Goal: Find contact information: Find contact information

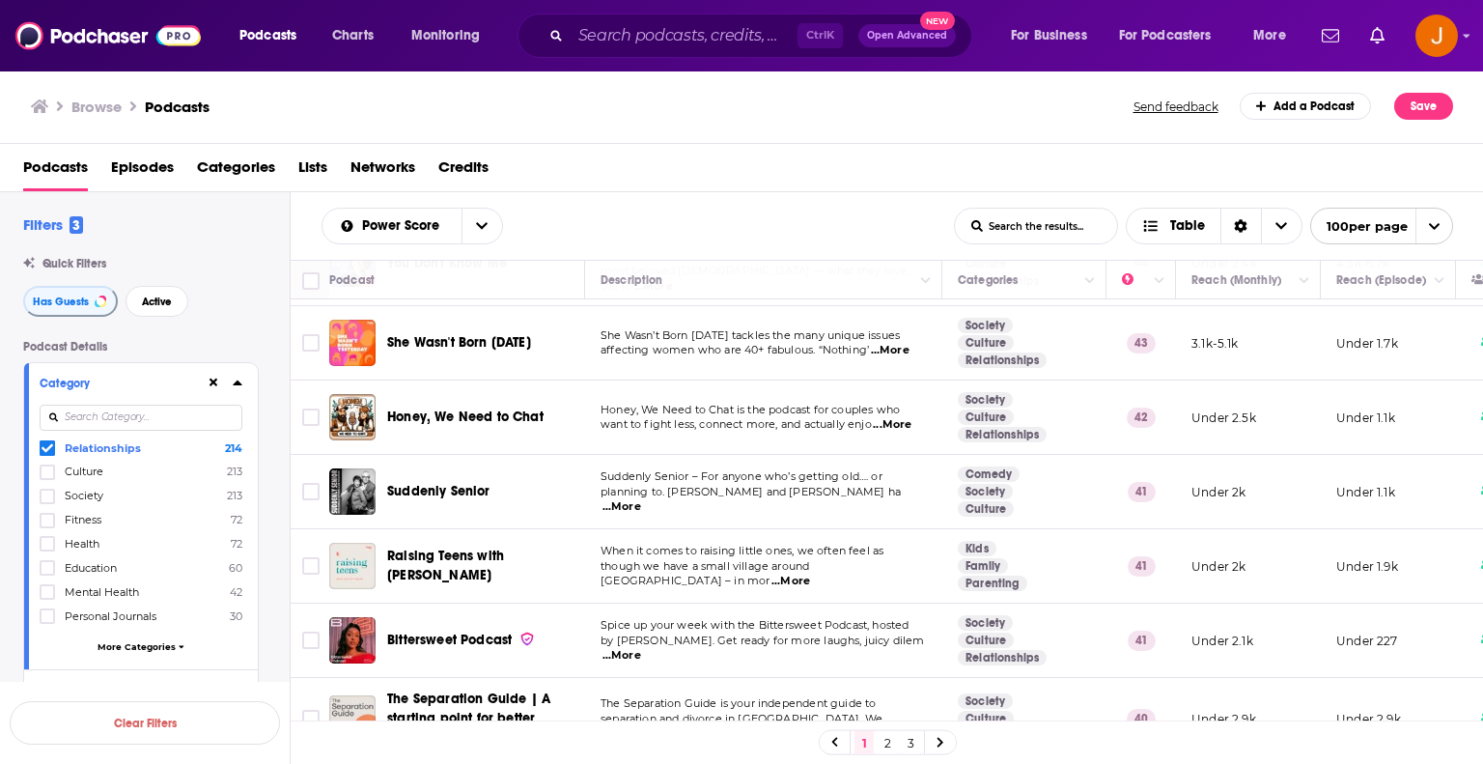
scroll to position [2188, 0]
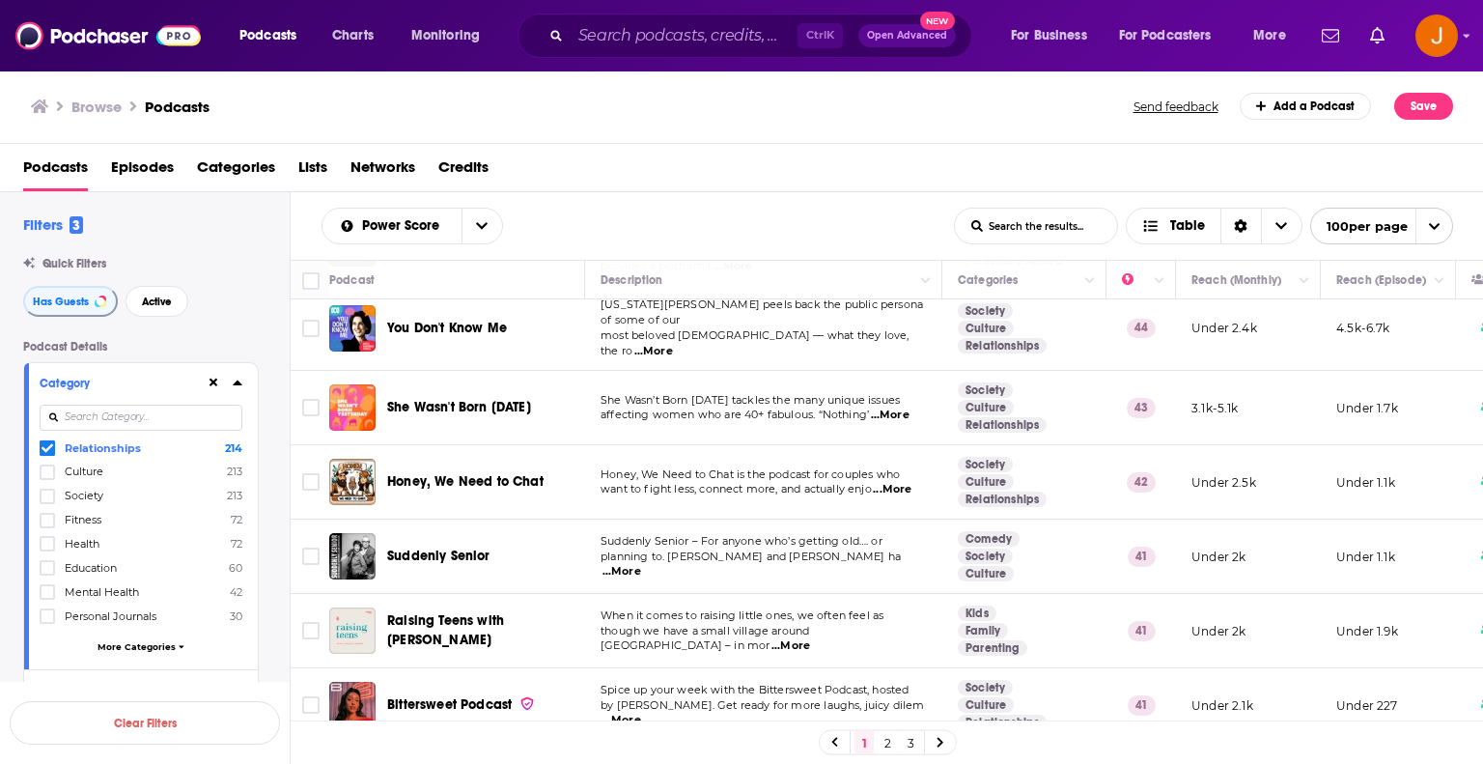
click at [901, 407] on span "...More" at bounding box center [890, 414] width 39 height 15
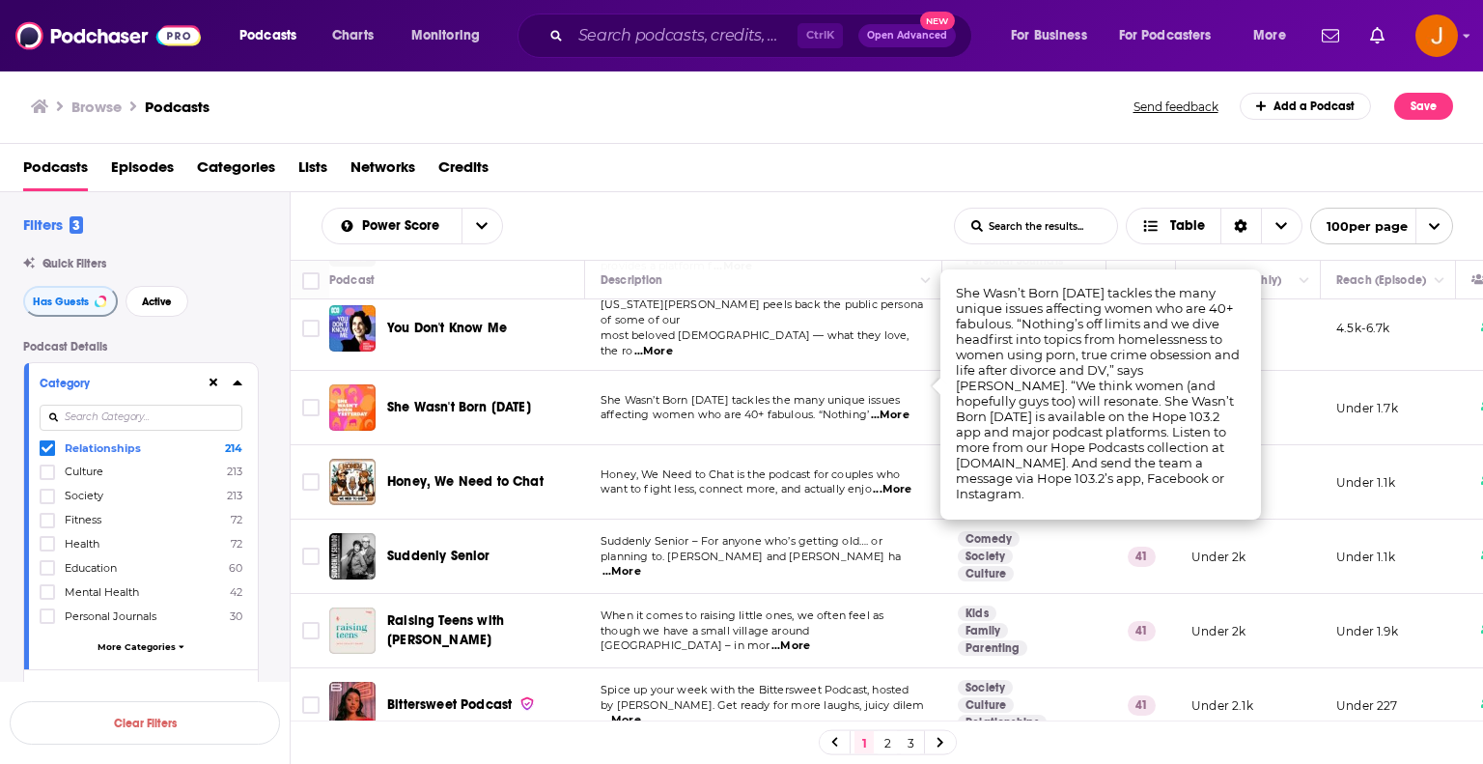
click at [765, 393] on span "She Wasn’t Born [DATE] tackles the many unique issues" at bounding box center [750, 400] width 299 height 14
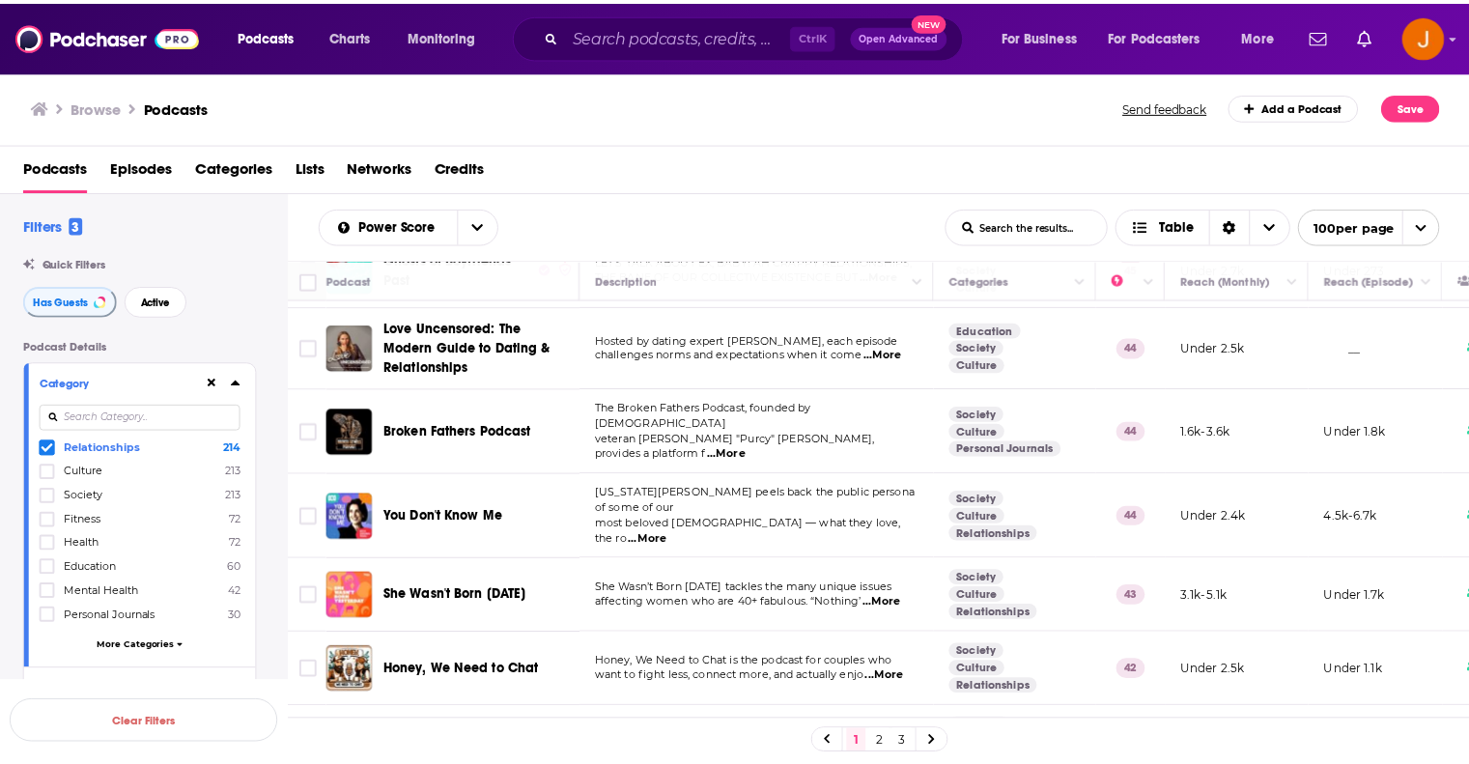
scroll to position [1995, 0]
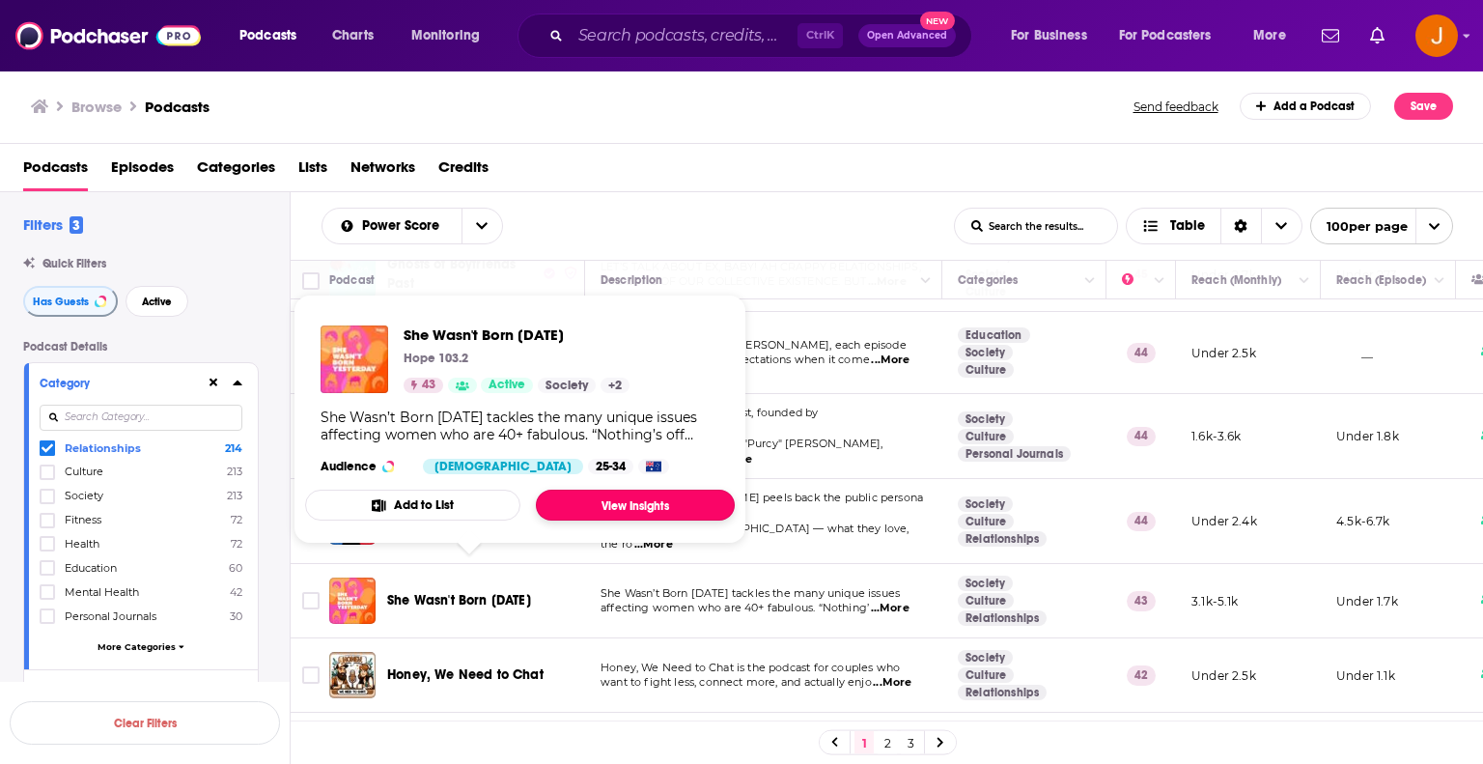
click at [602, 500] on link "View Insights" at bounding box center [635, 505] width 199 height 31
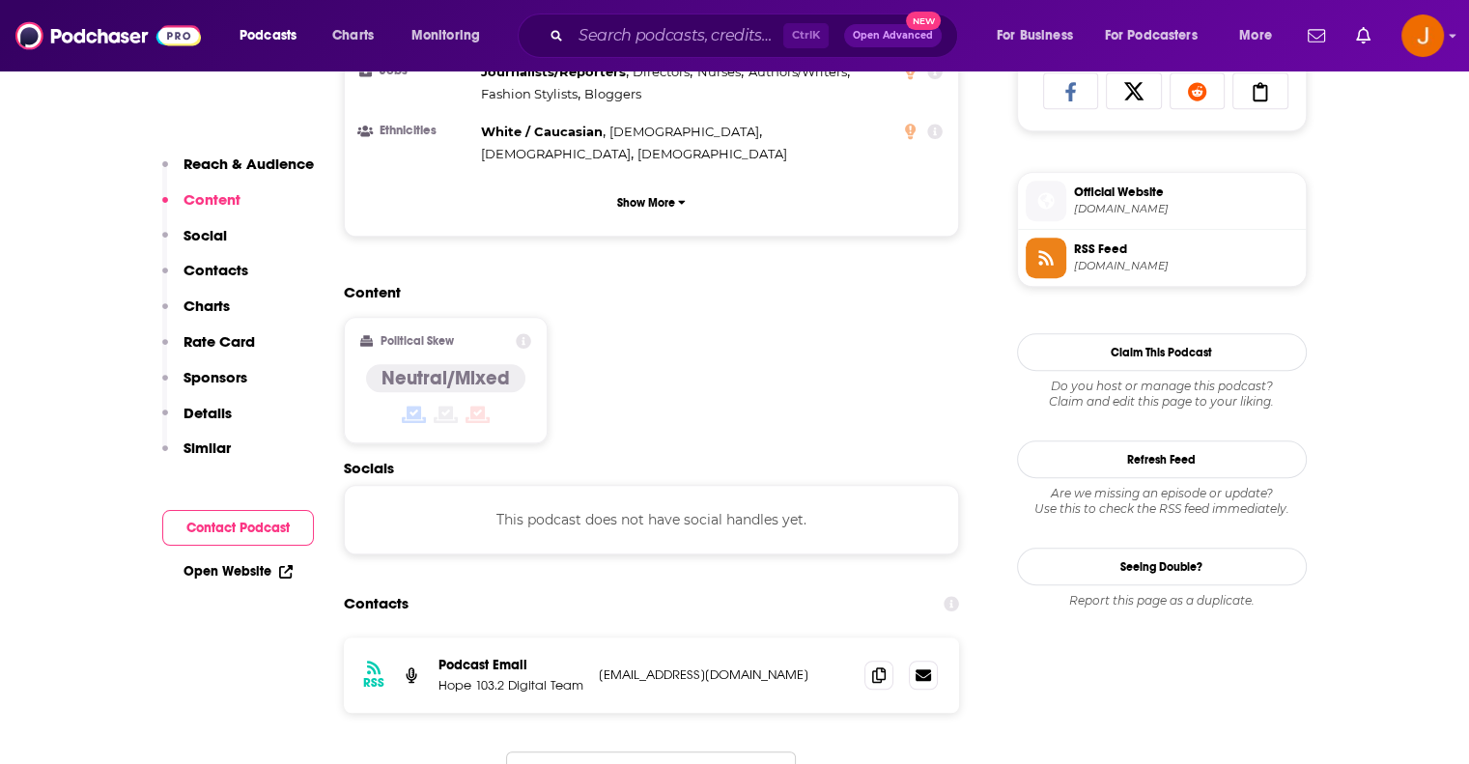
scroll to position [1352, 0]
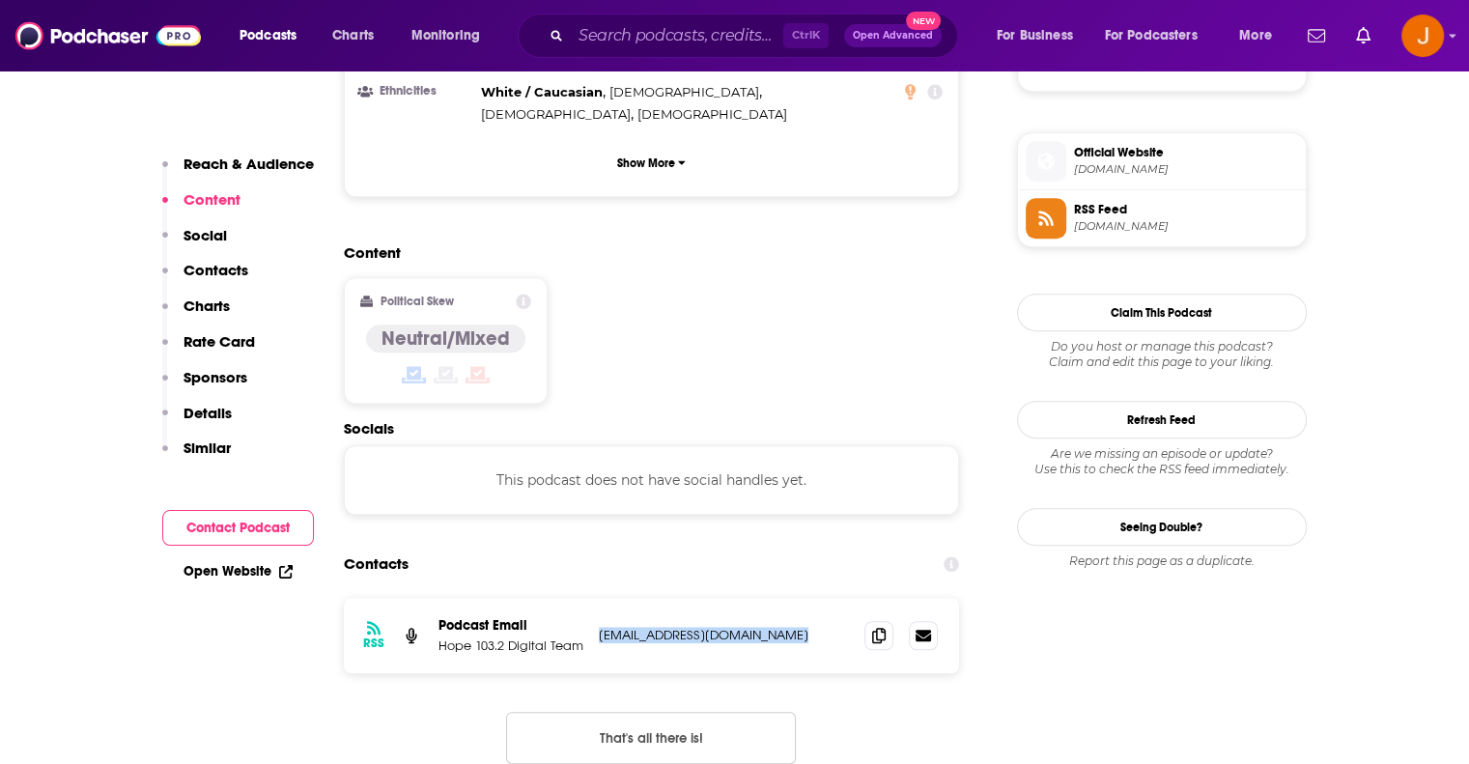
drag, startPoint x: 806, startPoint y: 540, endPoint x: 597, endPoint y: 541, distance: 209.5
click at [597, 598] on div "RSS Podcast Email Hope 103.2 Digital Team [EMAIL_ADDRESS][DOMAIN_NAME] [EMAIL_A…" at bounding box center [652, 635] width 616 height 75
copy p "[EMAIL_ADDRESS][DOMAIN_NAME]"
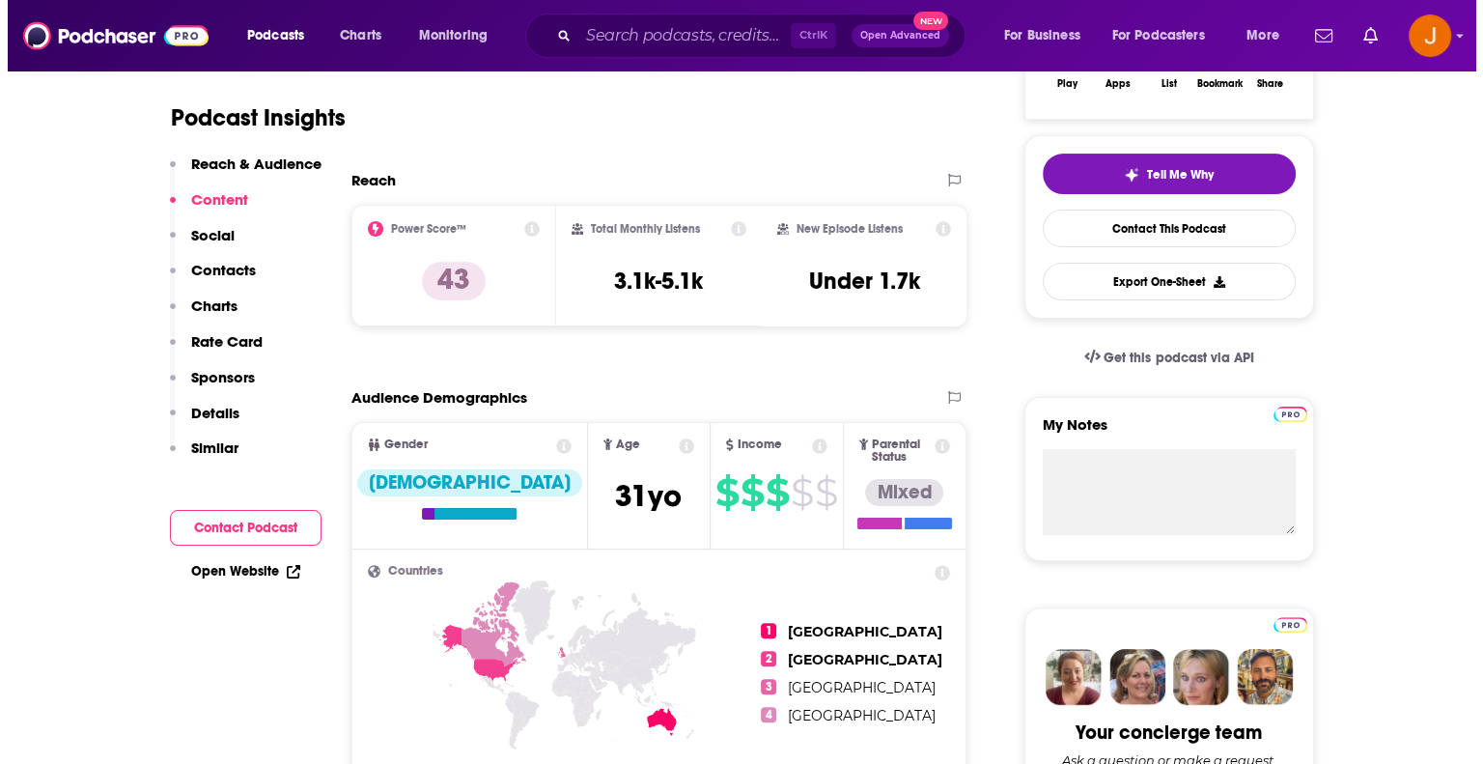
scroll to position [0, 0]
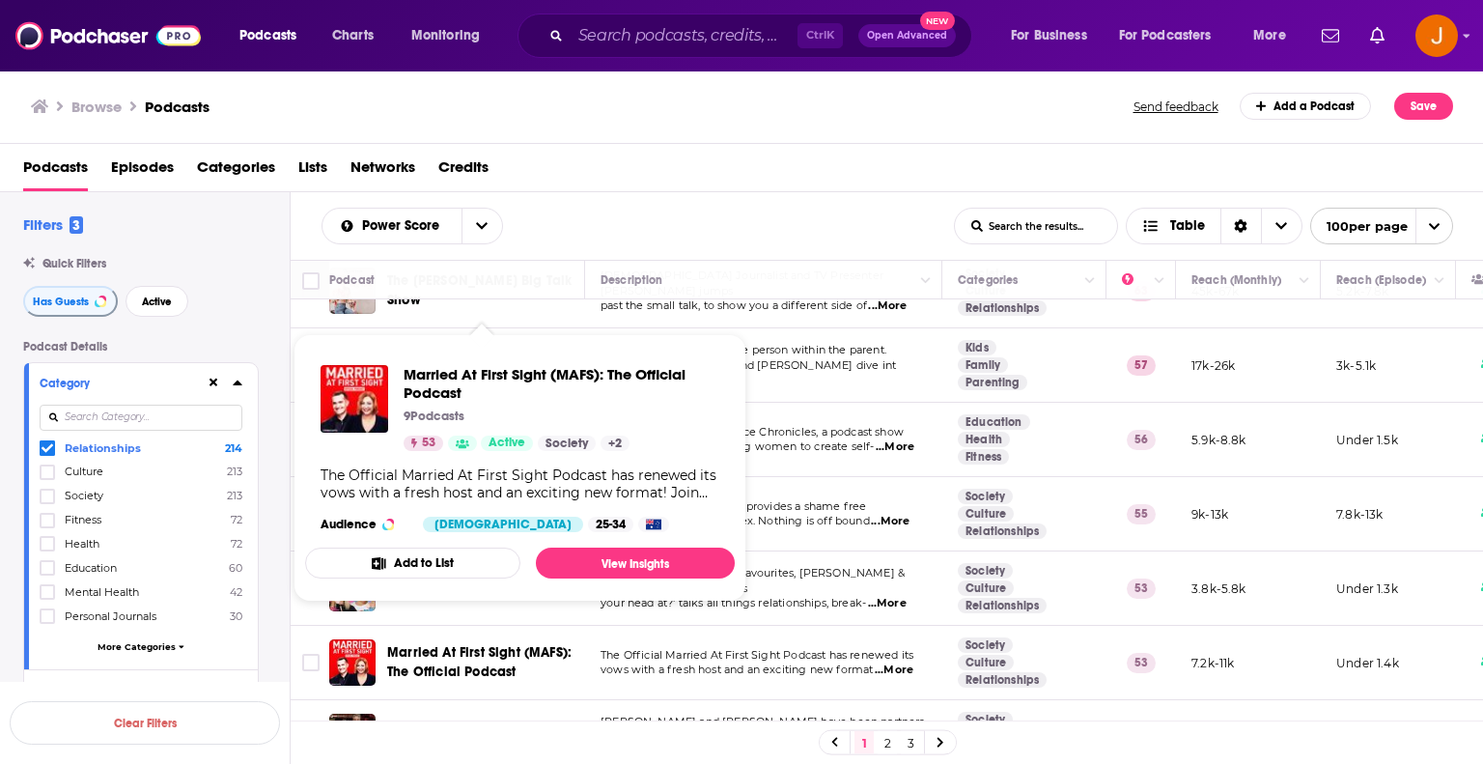
scroll to position [772, 0]
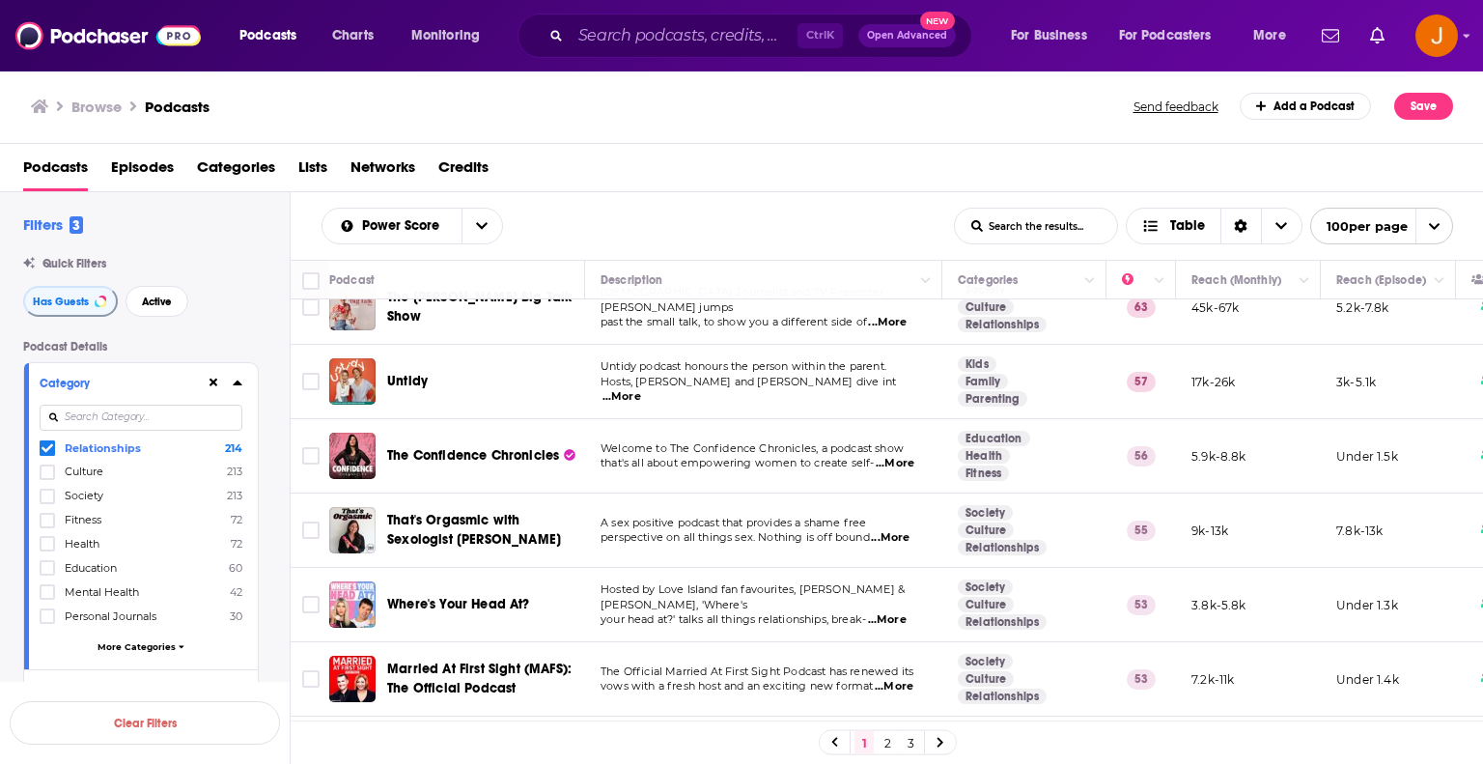
click at [896, 612] on span "...More" at bounding box center [887, 619] width 39 height 15
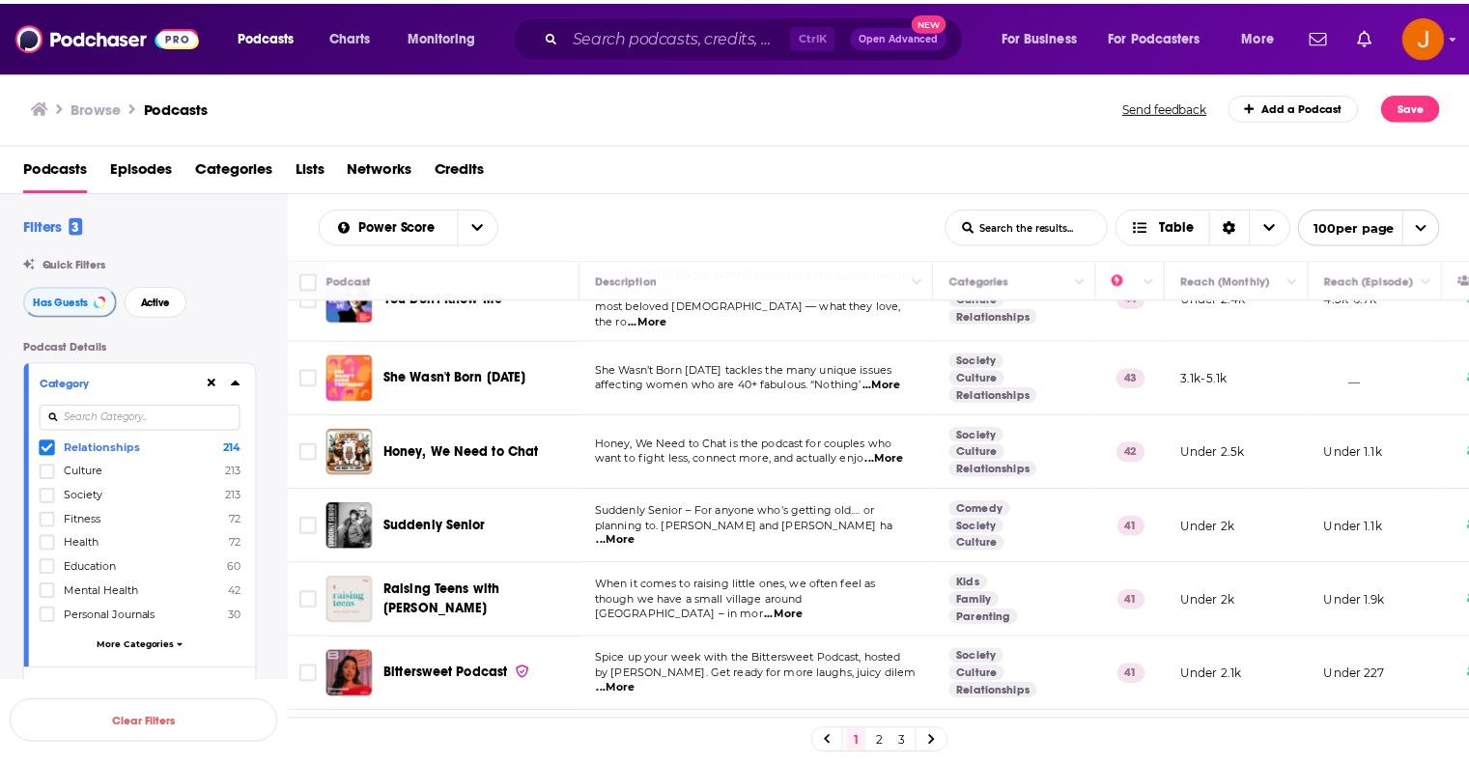
scroll to position [2188, 0]
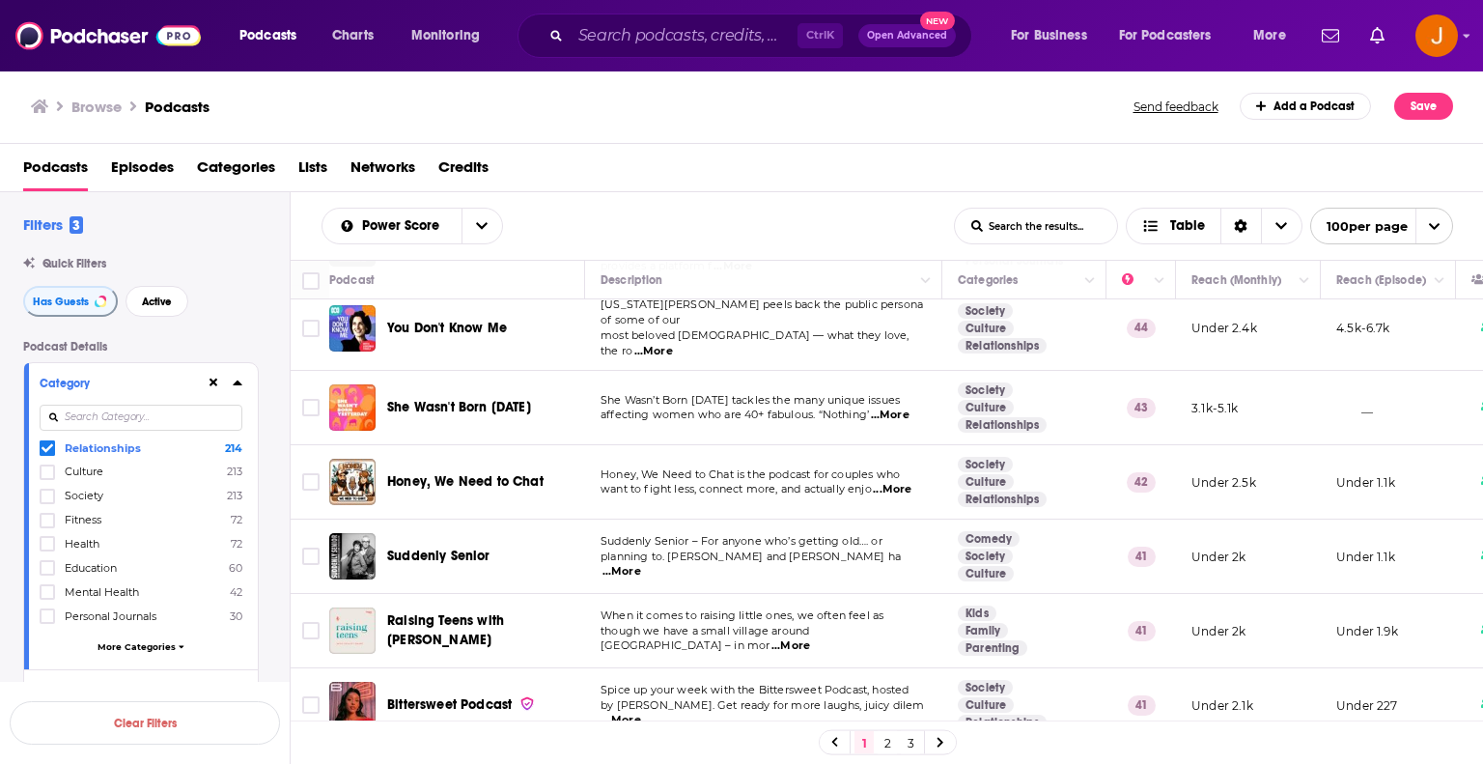
click at [895, 482] on span "...More" at bounding box center [892, 489] width 39 height 15
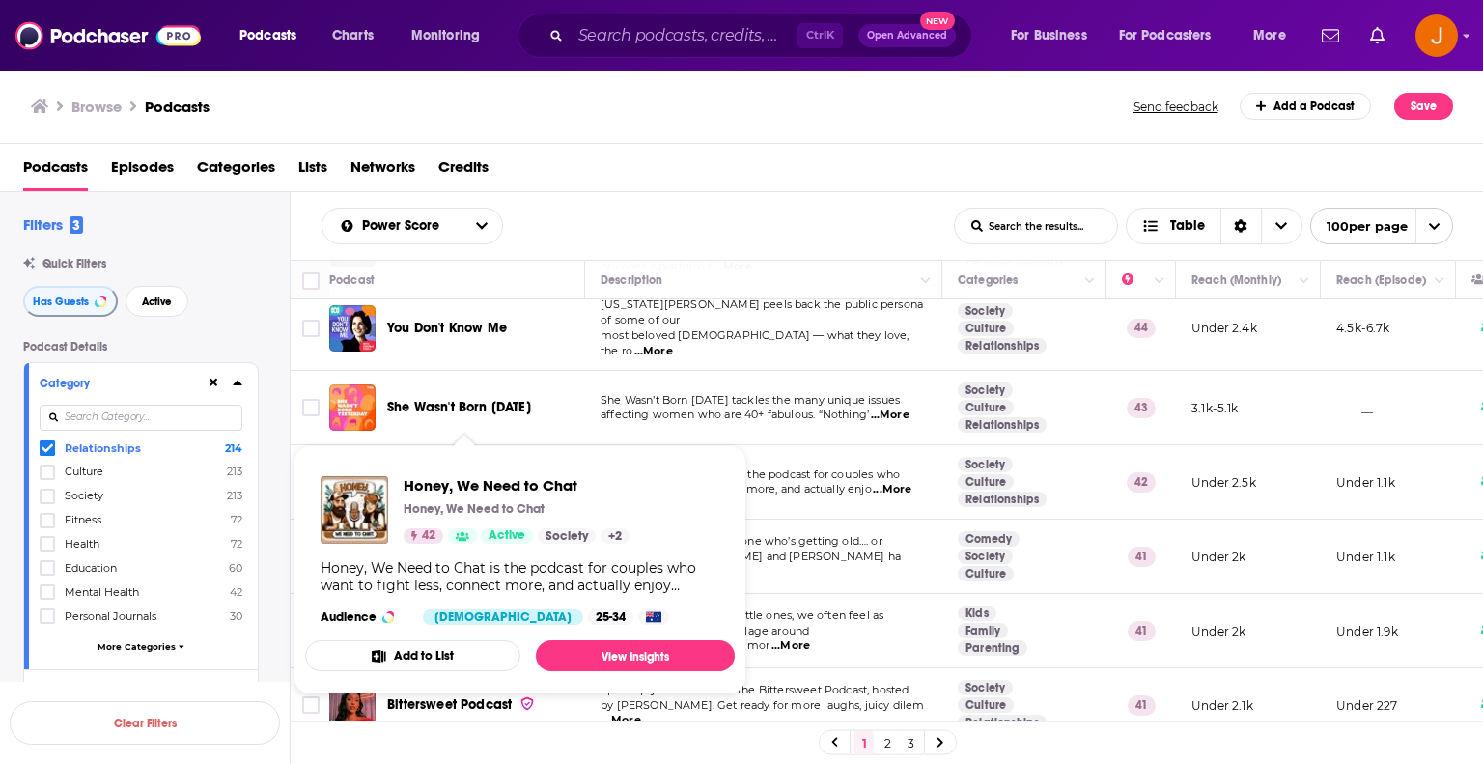
click at [761, 467] on span "Honey, We Need to Chat is the podcast for couples who" at bounding box center [750, 474] width 299 height 14
click at [636, 648] on link "View Insights" at bounding box center [635, 655] width 199 height 31
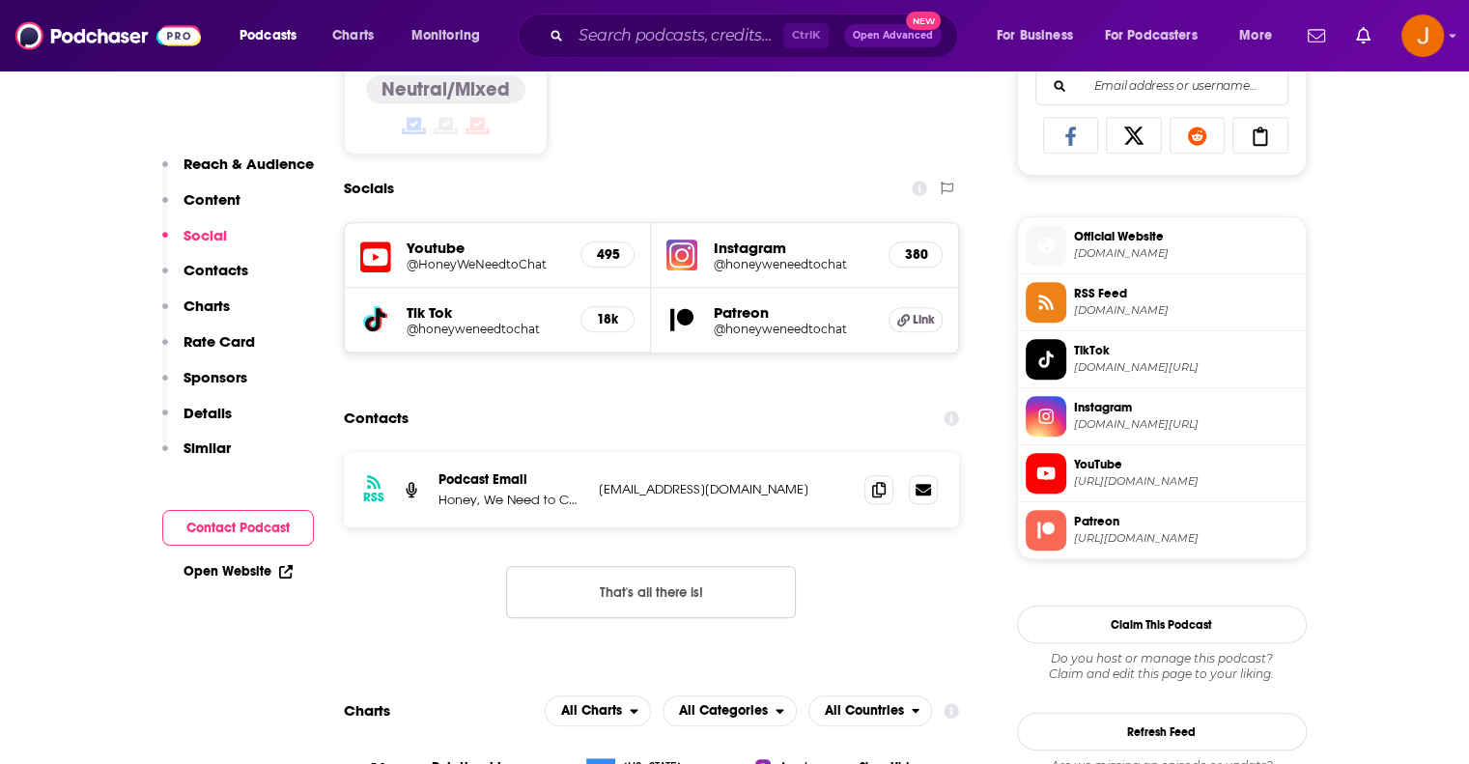
scroll to position [1287, 0]
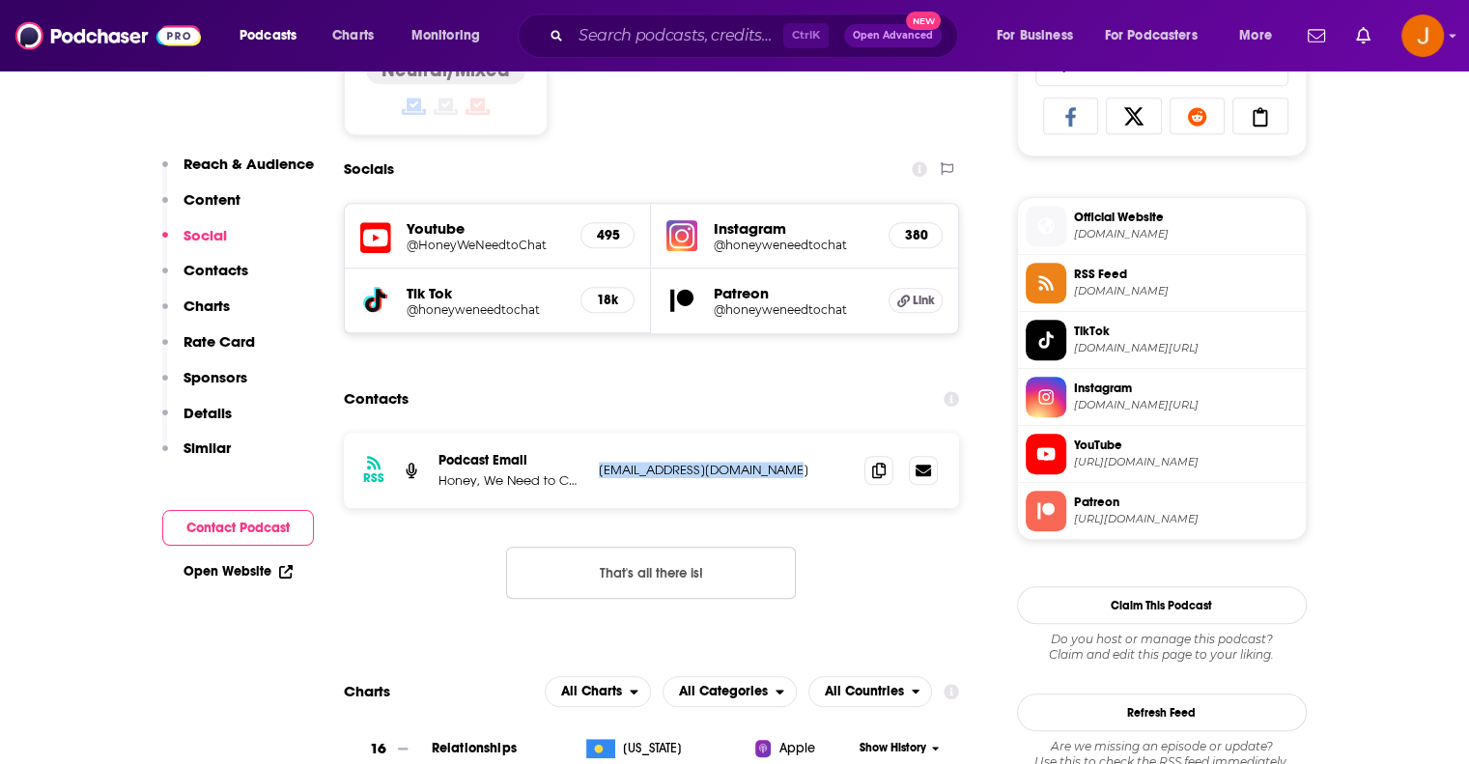
drag, startPoint x: 815, startPoint y: 475, endPoint x: 582, endPoint y: 472, distance: 232.7
click at [0, 0] on div "Podcast Email Honey, We Need to Chat [EMAIL_ADDRESS][DOMAIN_NAME] [EMAIL_ADDRES…" at bounding box center [0, 0] width 0 height 0
copy div "t [EMAIL_ADDRESS][DOMAIN_NAME]"
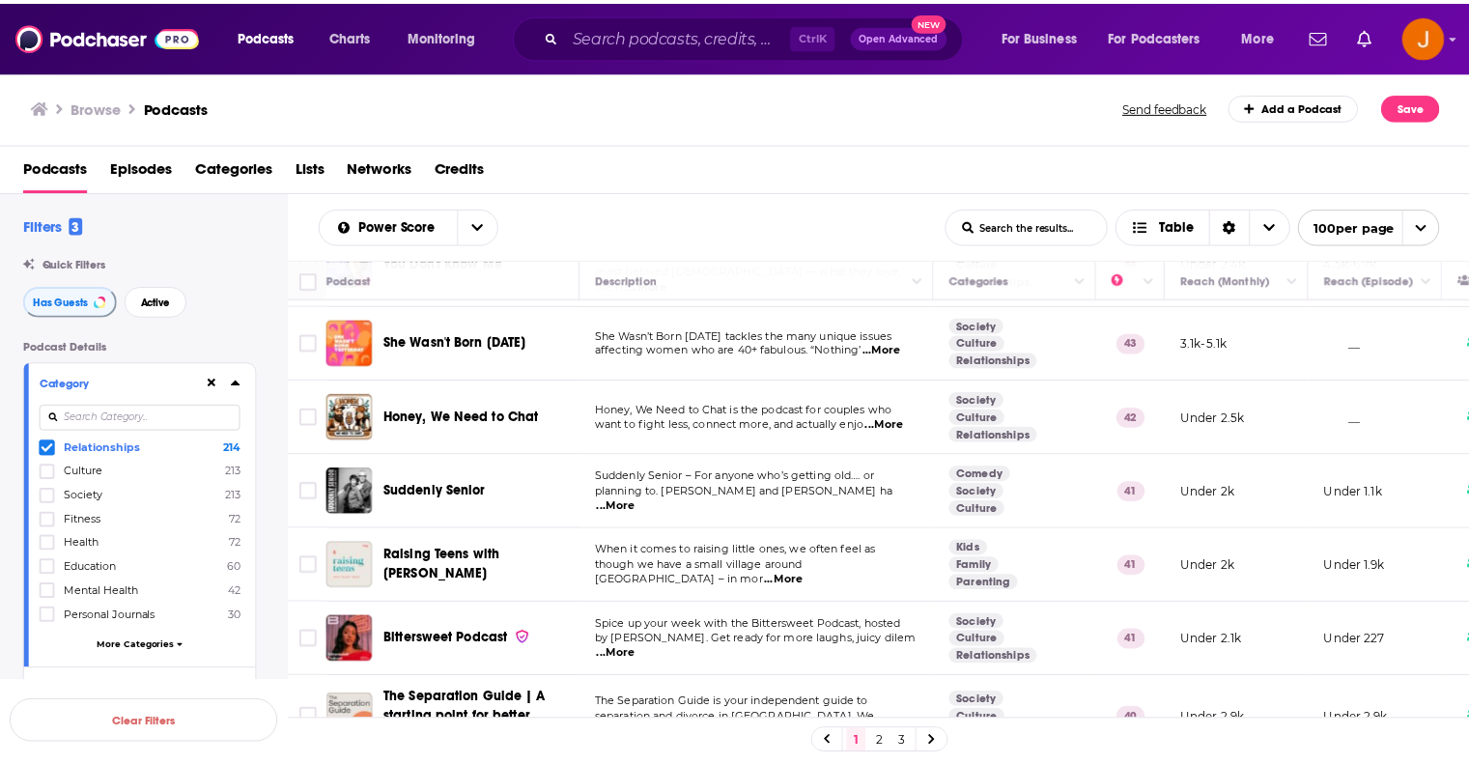
scroll to position [2381, 0]
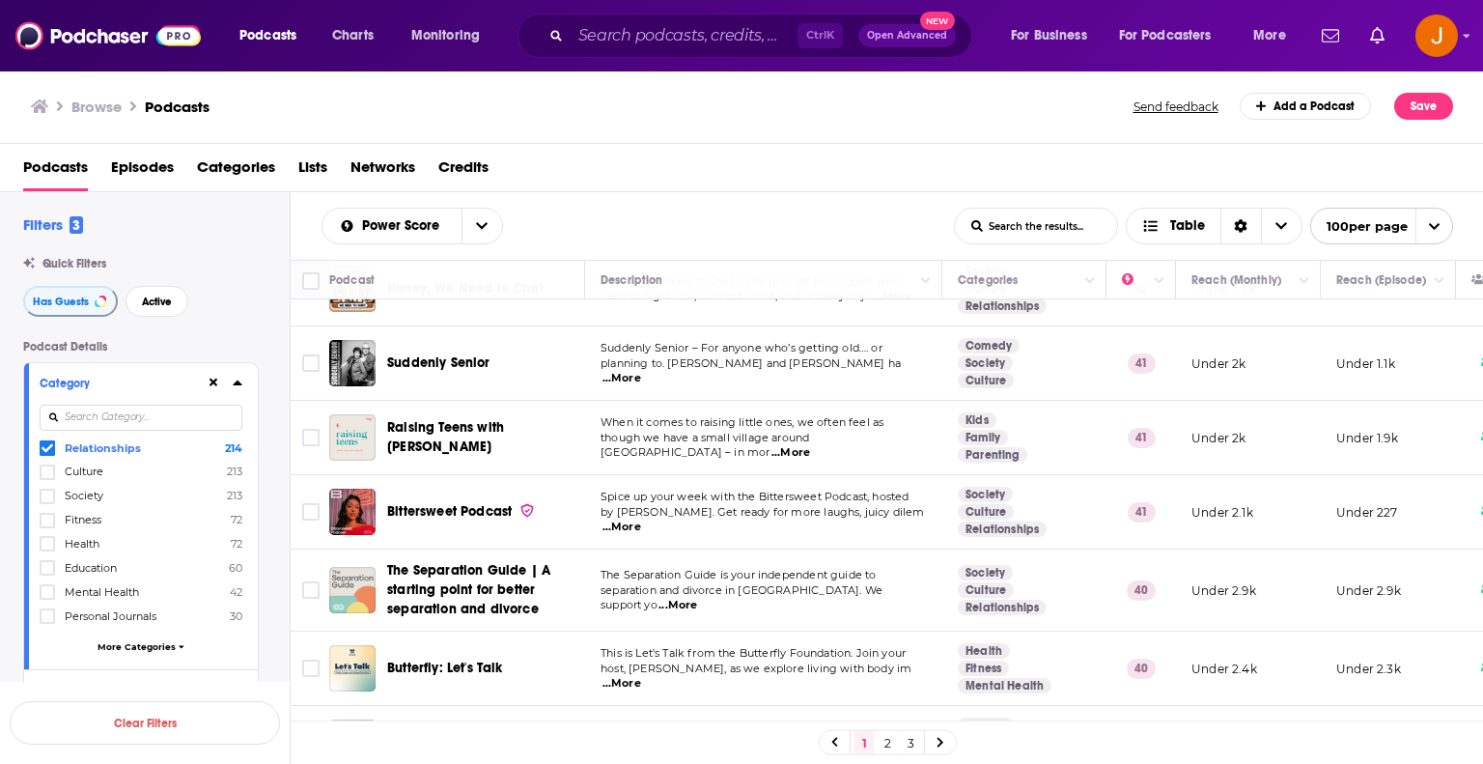
click at [641, 519] on span "...More" at bounding box center [622, 526] width 39 height 15
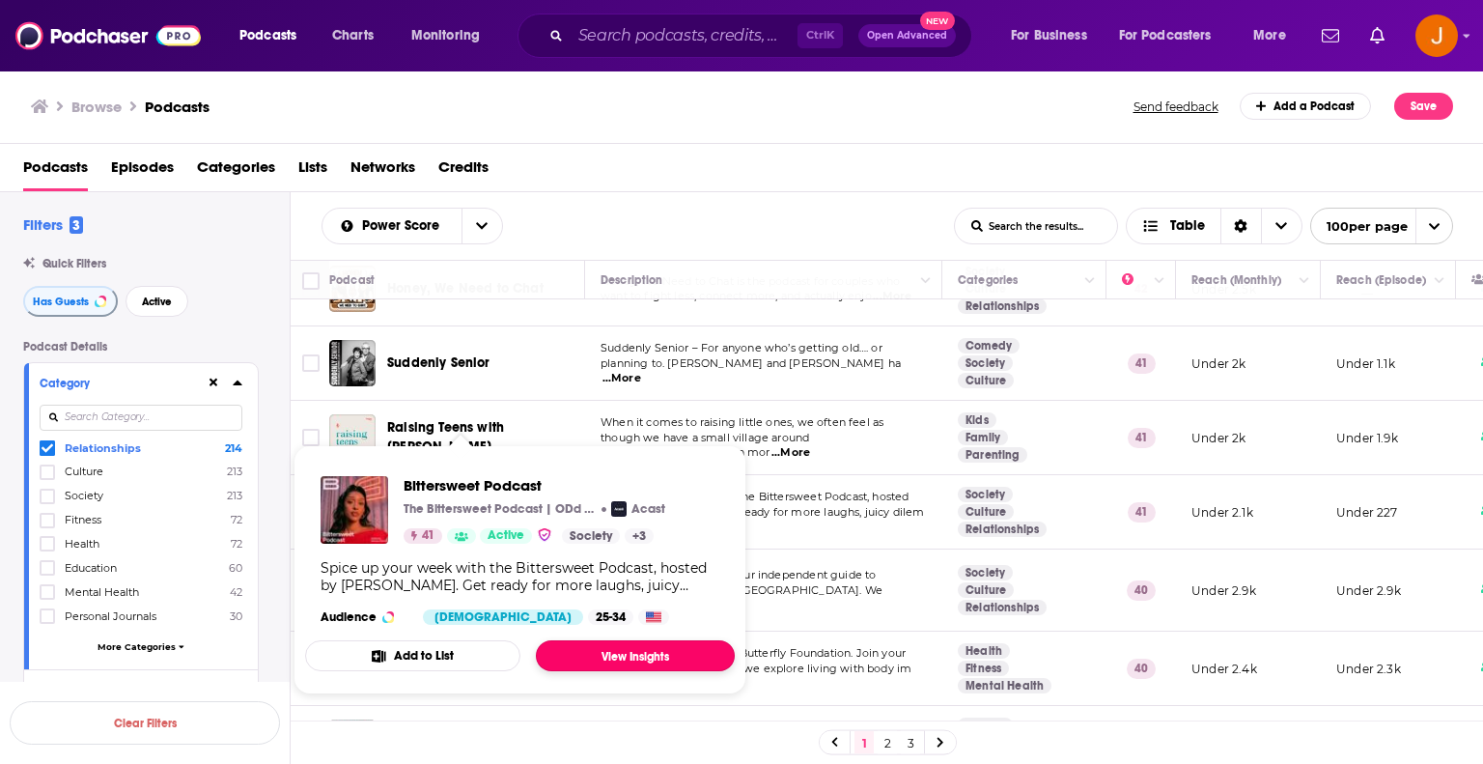
click at [637, 653] on link "View Insights" at bounding box center [635, 655] width 199 height 31
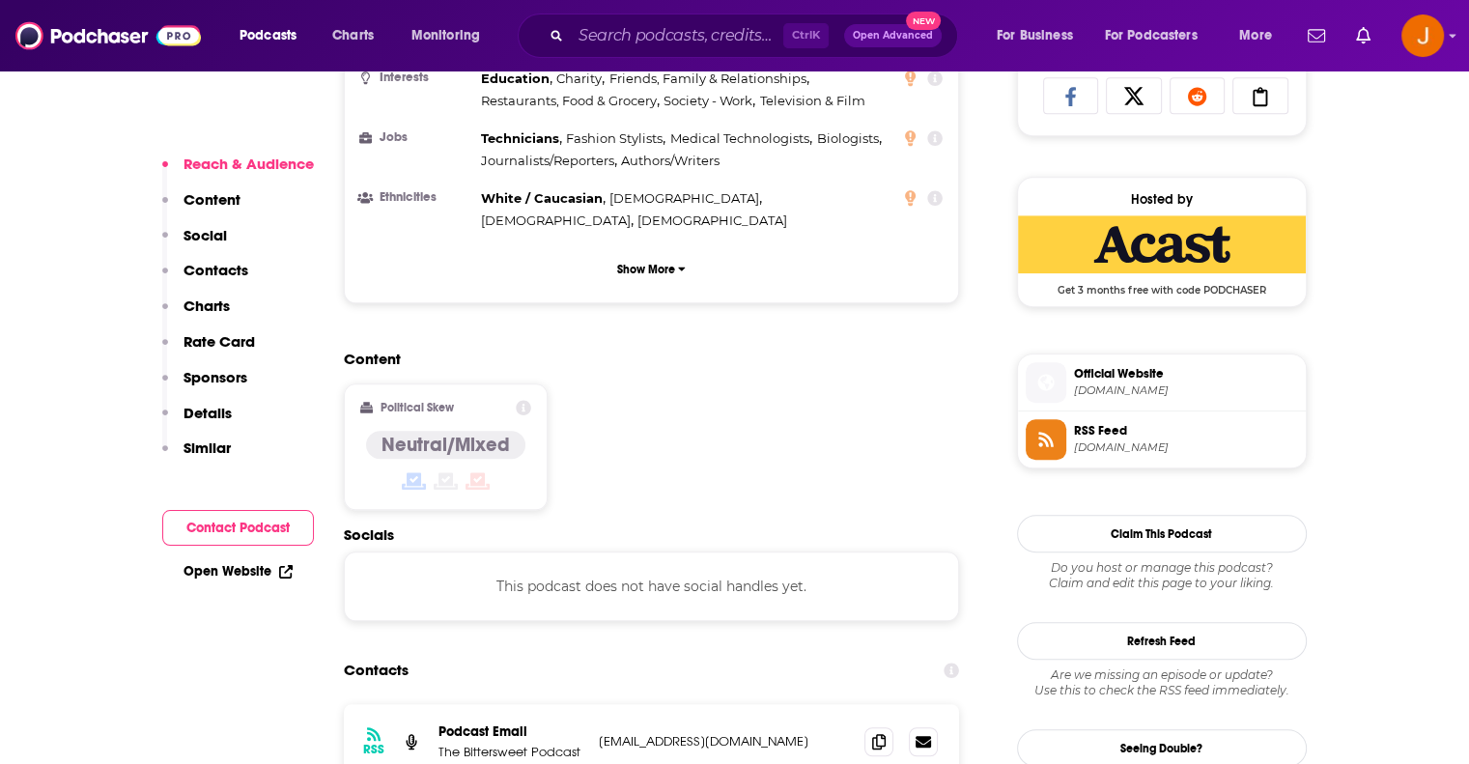
scroll to position [1545, 0]
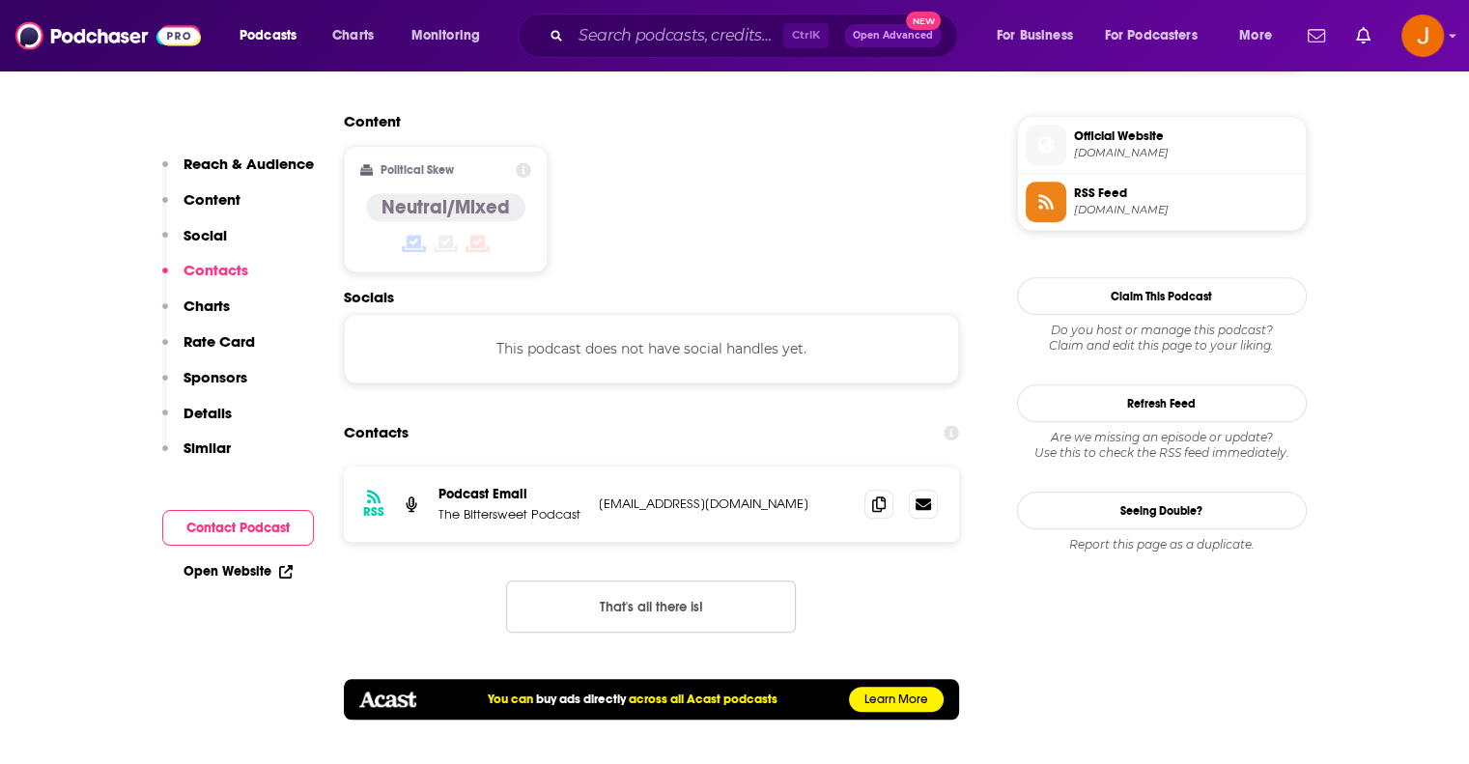
drag, startPoint x: 595, startPoint y: 428, endPoint x: 854, endPoint y: 435, distance: 258.9
click at [854, 466] on div "RSS Podcast Email The Bittersweet Podcast [EMAIL_ADDRESS][DOMAIN_NAME] [EMAIL_A…" at bounding box center [652, 503] width 616 height 75
click at [882, 495] on icon at bounding box center [879, 502] width 14 height 15
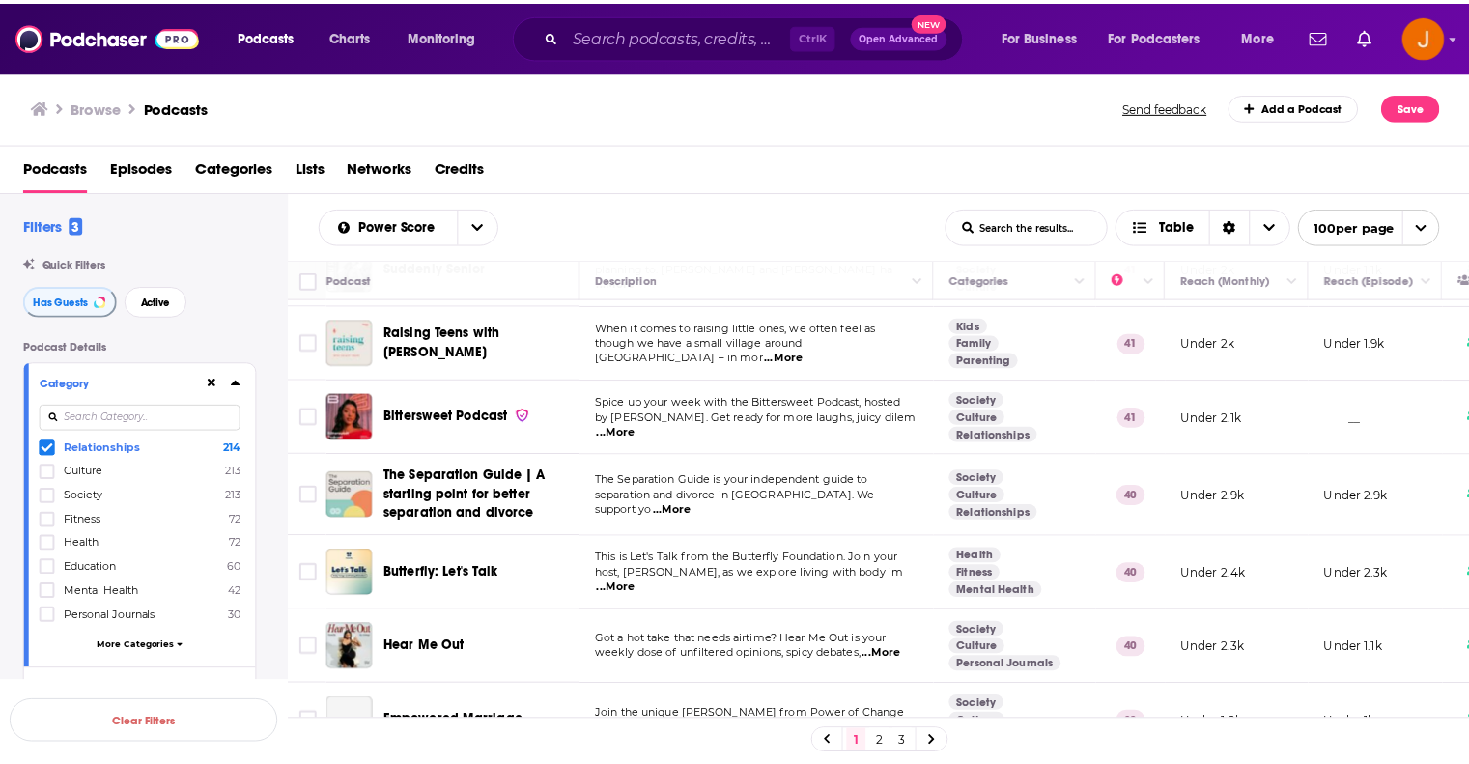
scroll to position [2511, 0]
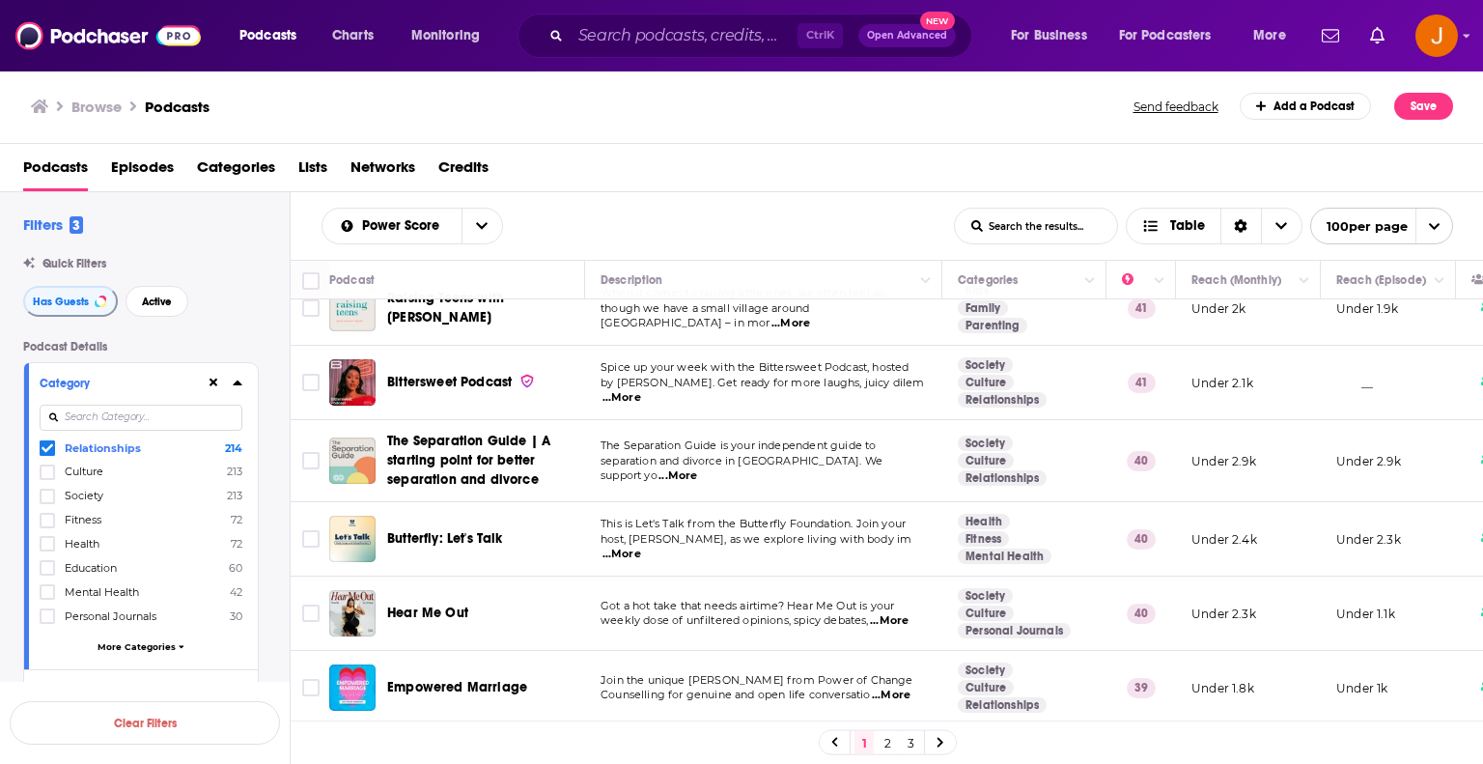
click at [909, 613] on span "...More" at bounding box center [889, 620] width 39 height 15
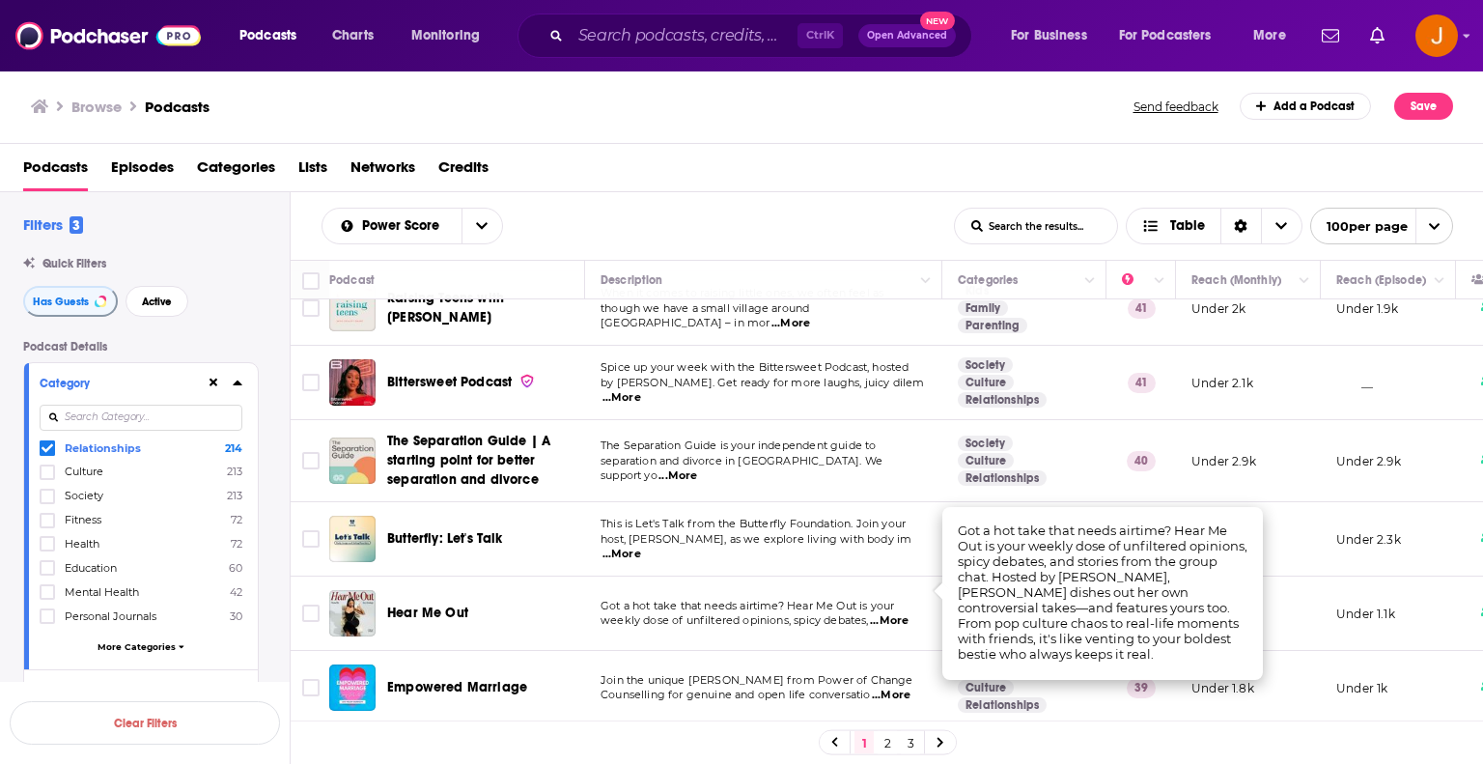
click at [907, 613] on span "...More" at bounding box center [889, 620] width 39 height 15
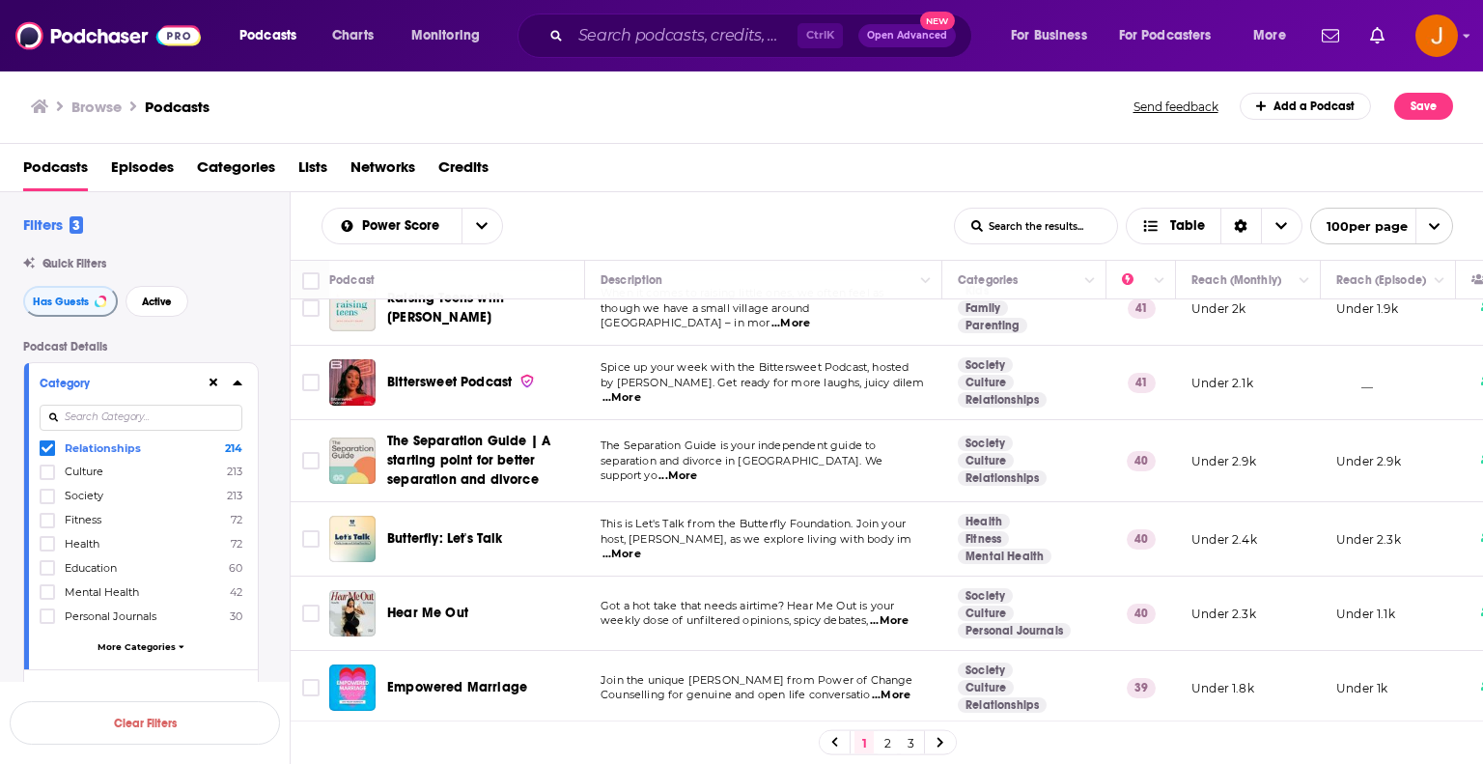
click at [899, 613] on span "...More" at bounding box center [889, 620] width 39 height 15
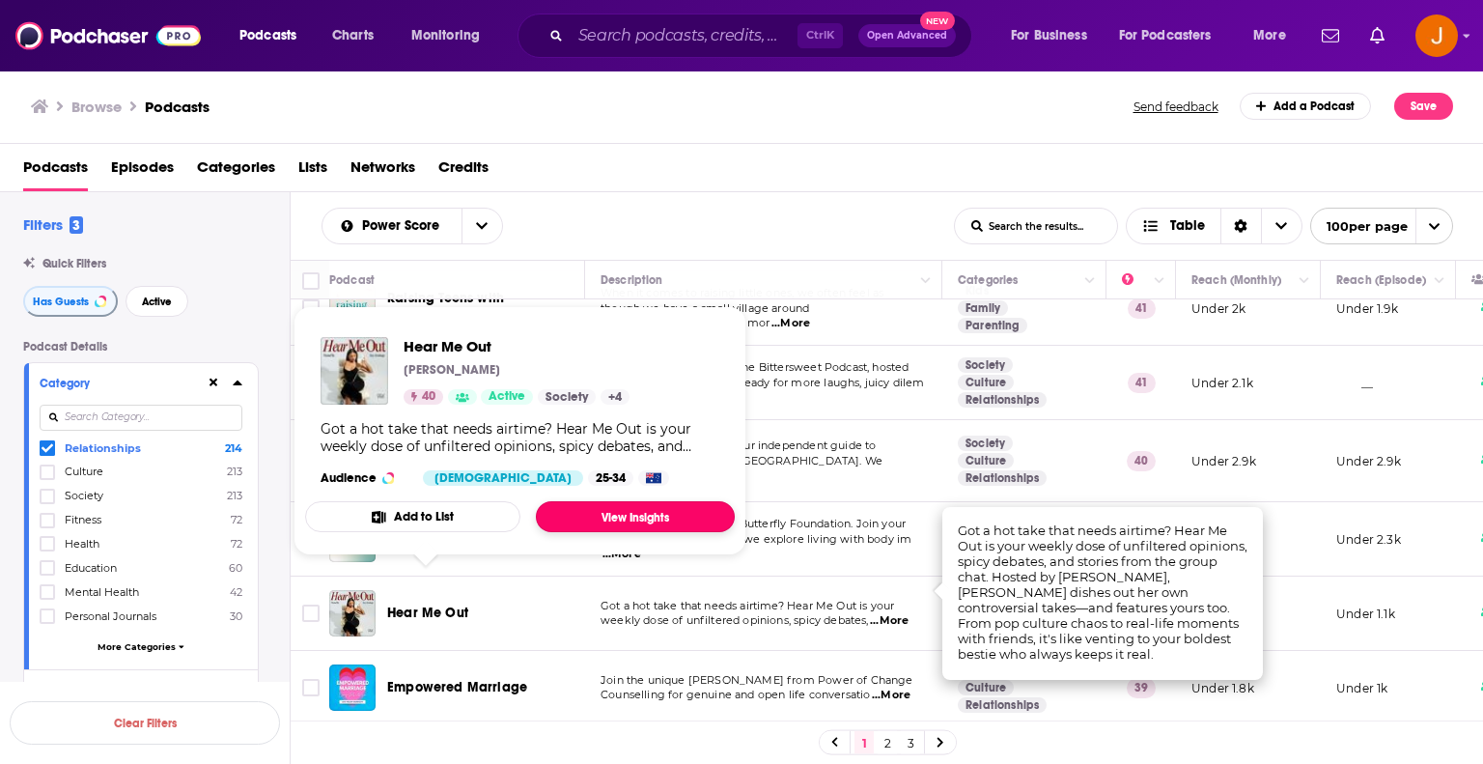
click at [637, 513] on link "View Insights" at bounding box center [635, 516] width 199 height 31
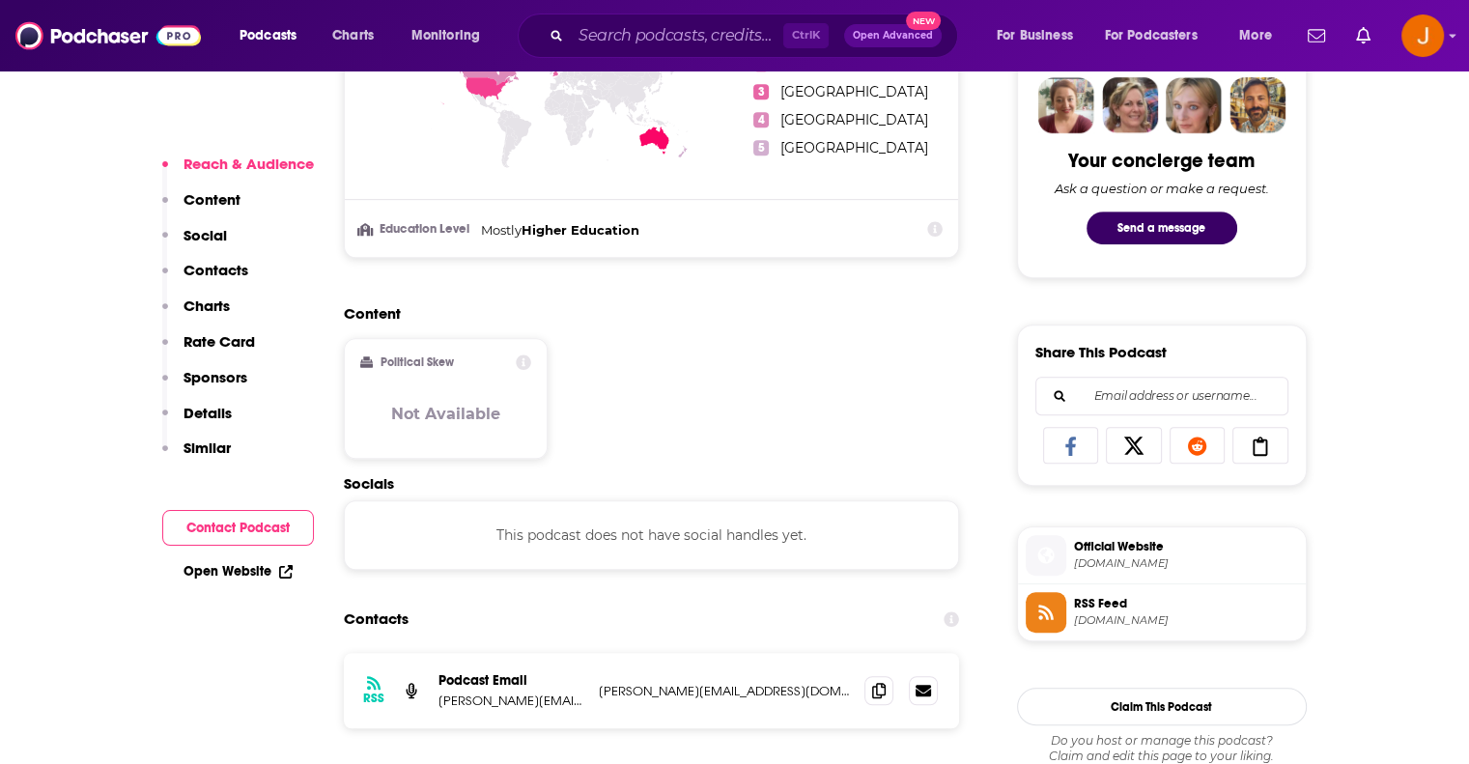
scroll to position [966, 0]
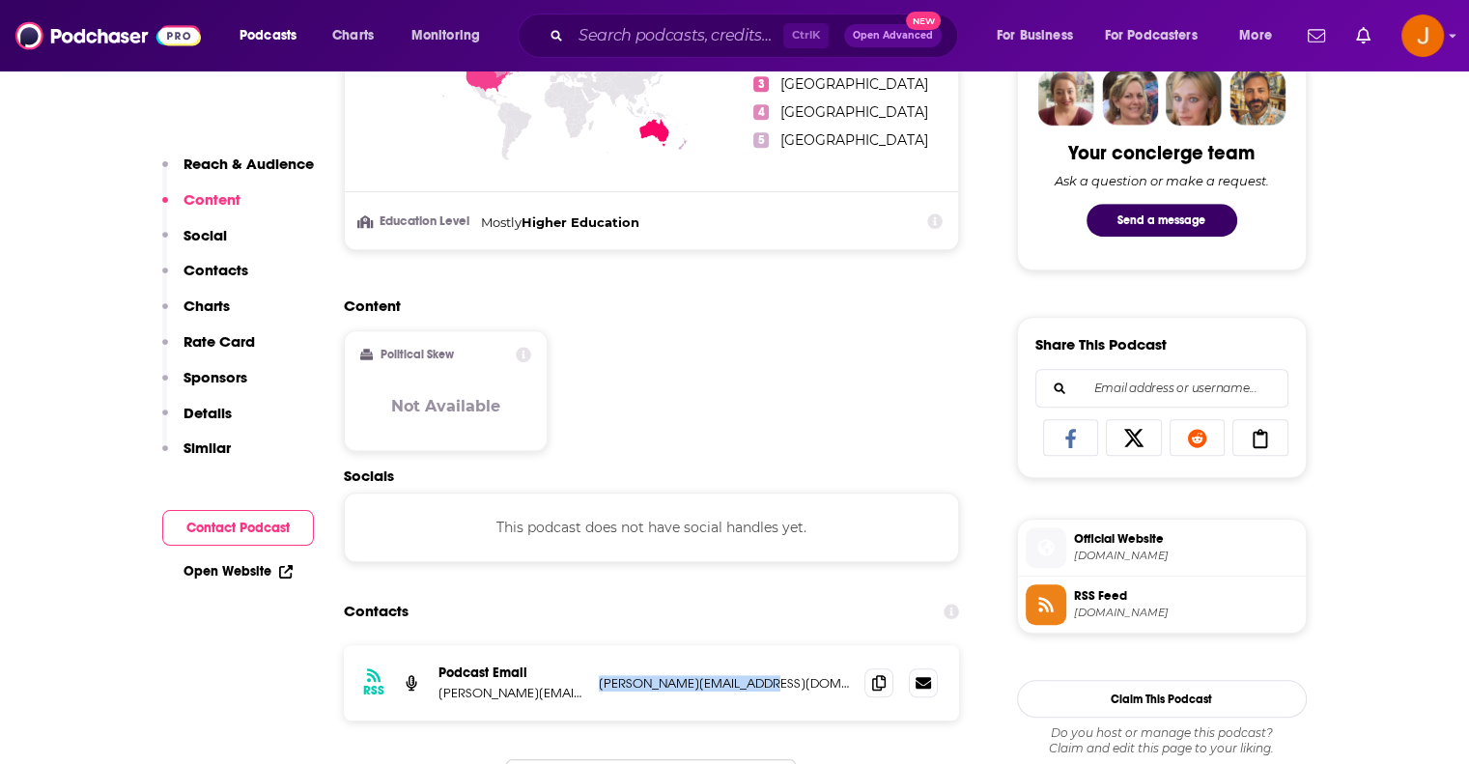
drag, startPoint x: 790, startPoint y: 687, endPoint x: 599, endPoint y: 683, distance: 191.2
click at [599, 683] on p "[PERSON_NAME][EMAIL_ADDRESS][DOMAIN_NAME]" at bounding box center [724, 683] width 251 height 16
copy p "[PERSON_NAME][EMAIL_ADDRESS][DOMAIN_NAME]"
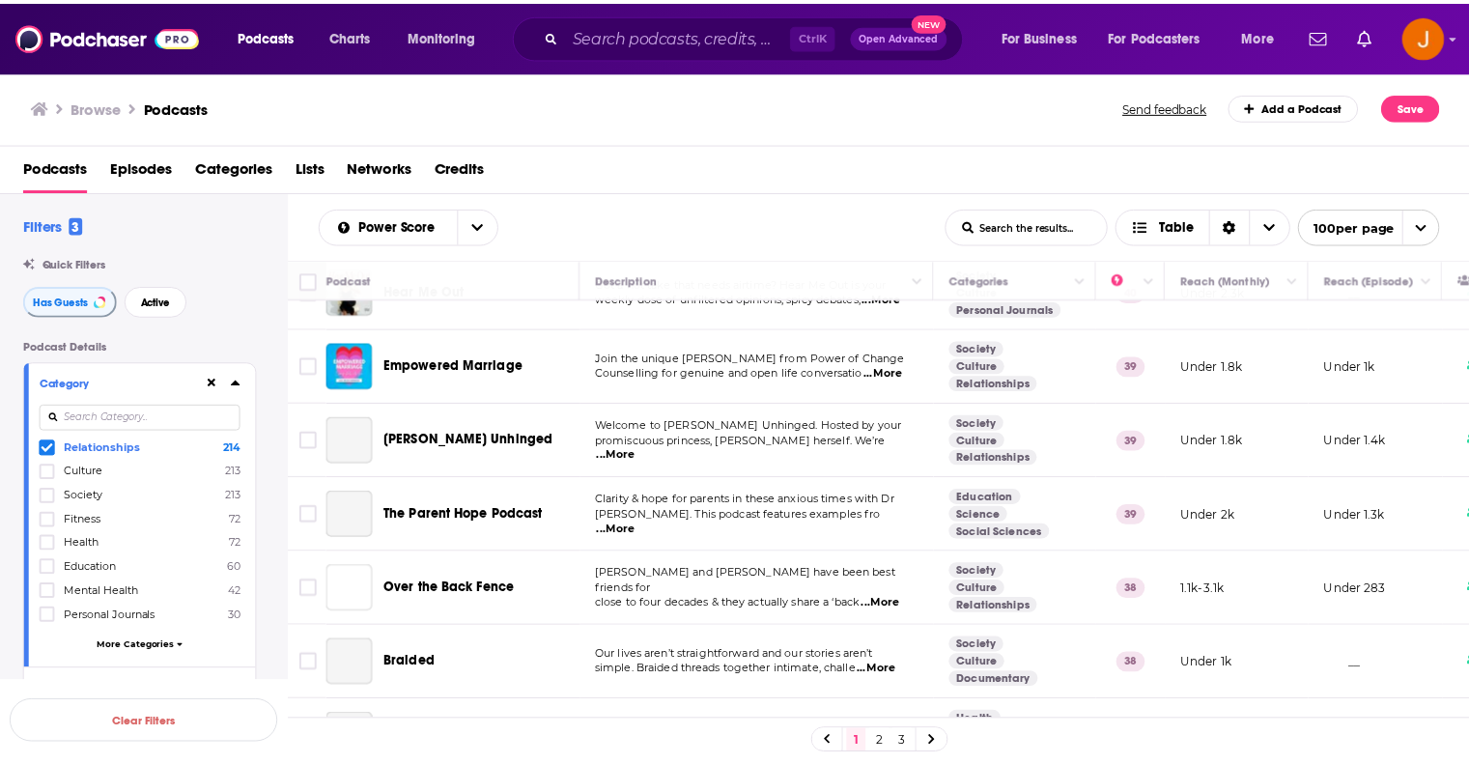
scroll to position [2704, 0]
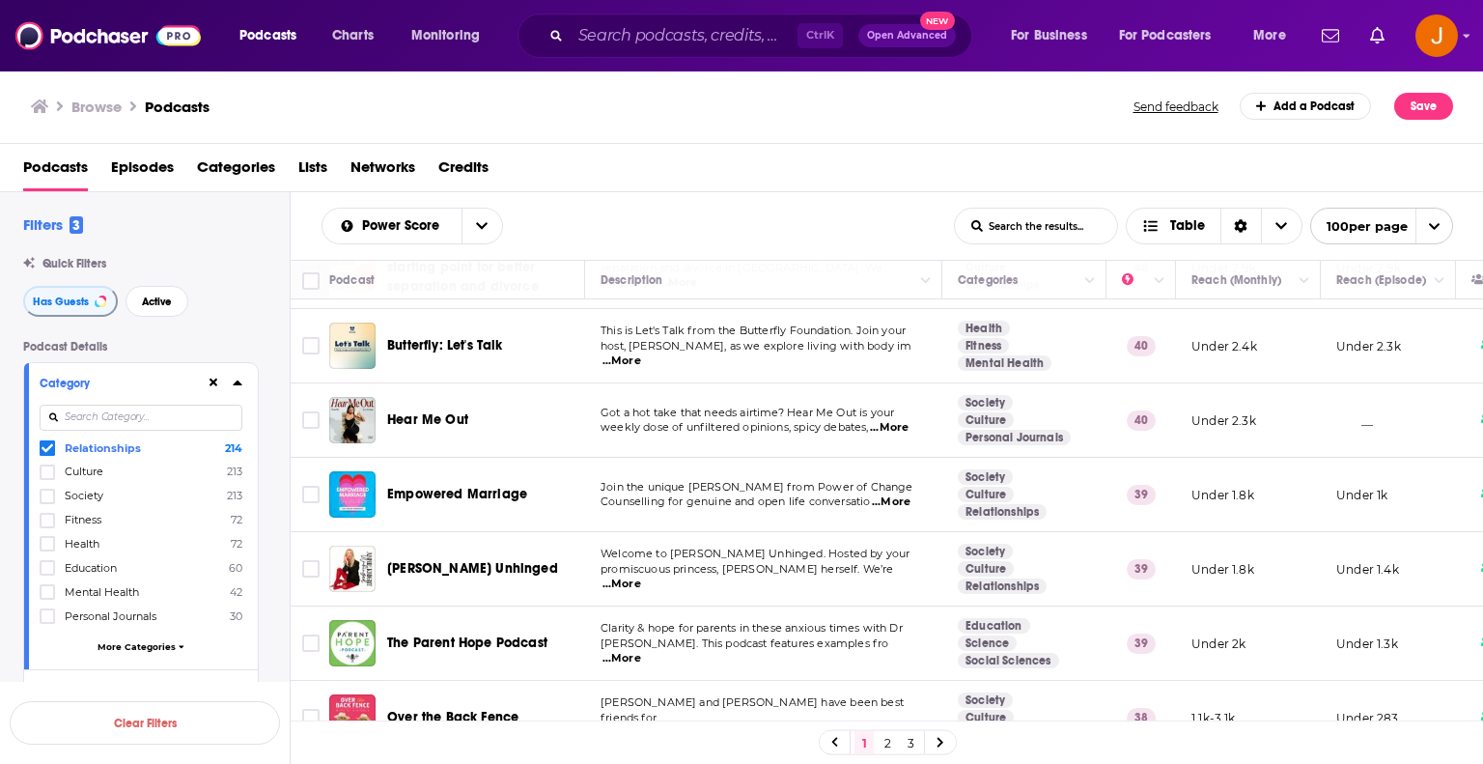
click at [902, 494] on span "...More" at bounding box center [891, 501] width 39 height 15
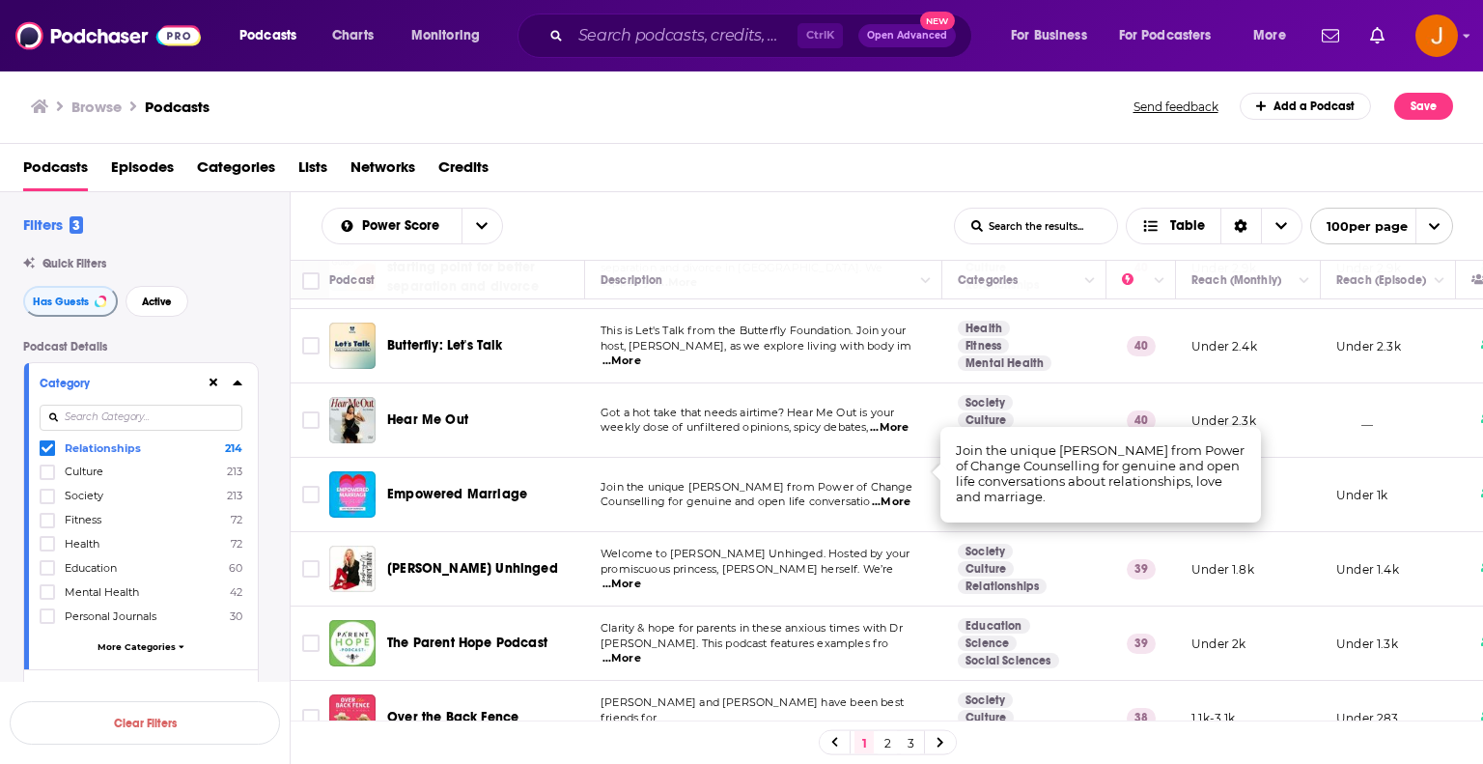
click at [611, 480] on span "Join the unique [PERSON_NAME] from Power of Change" at bounding box center [757, 487] width 313 height 14
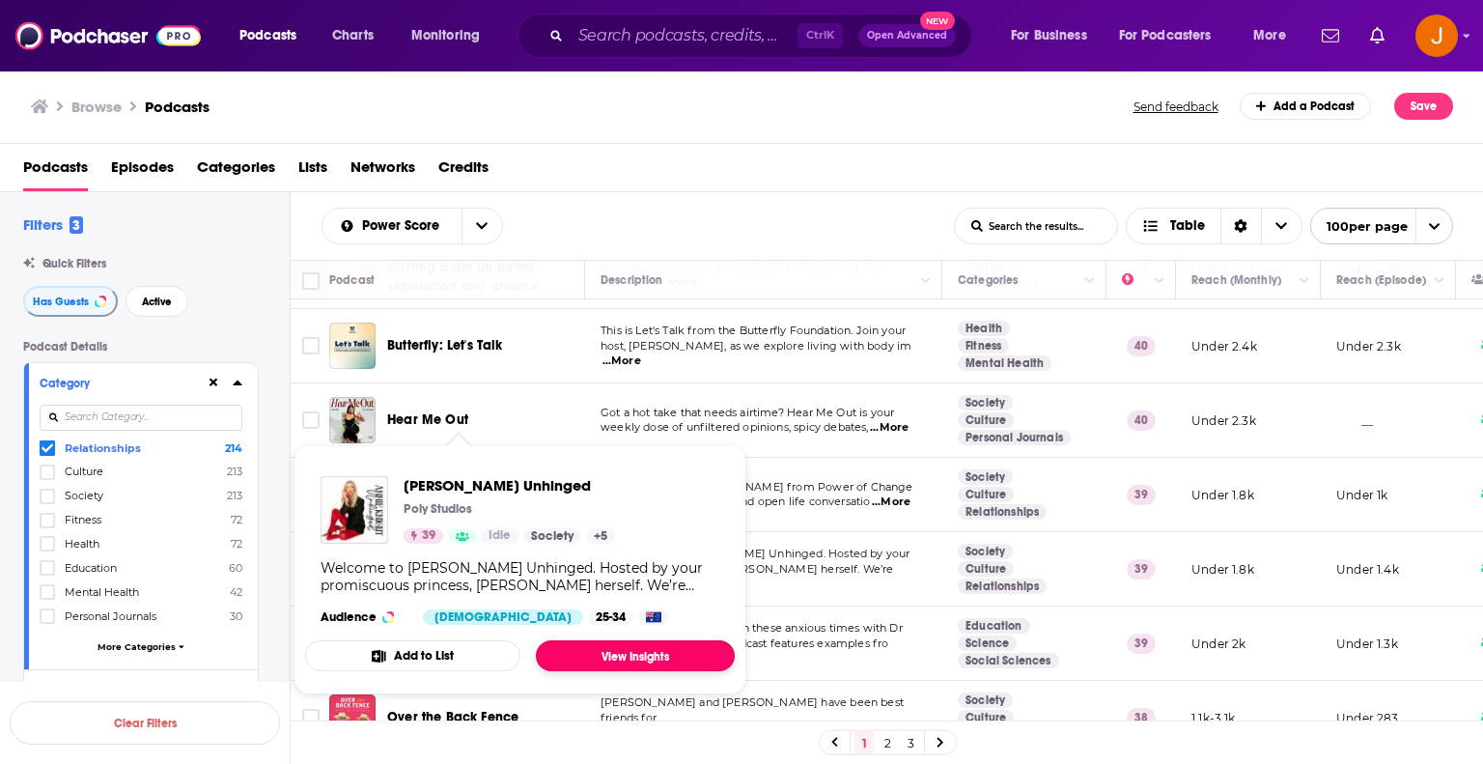
click at [621, 651] on link "View Insights" at bounding box center [635, 655] width 199 height 31
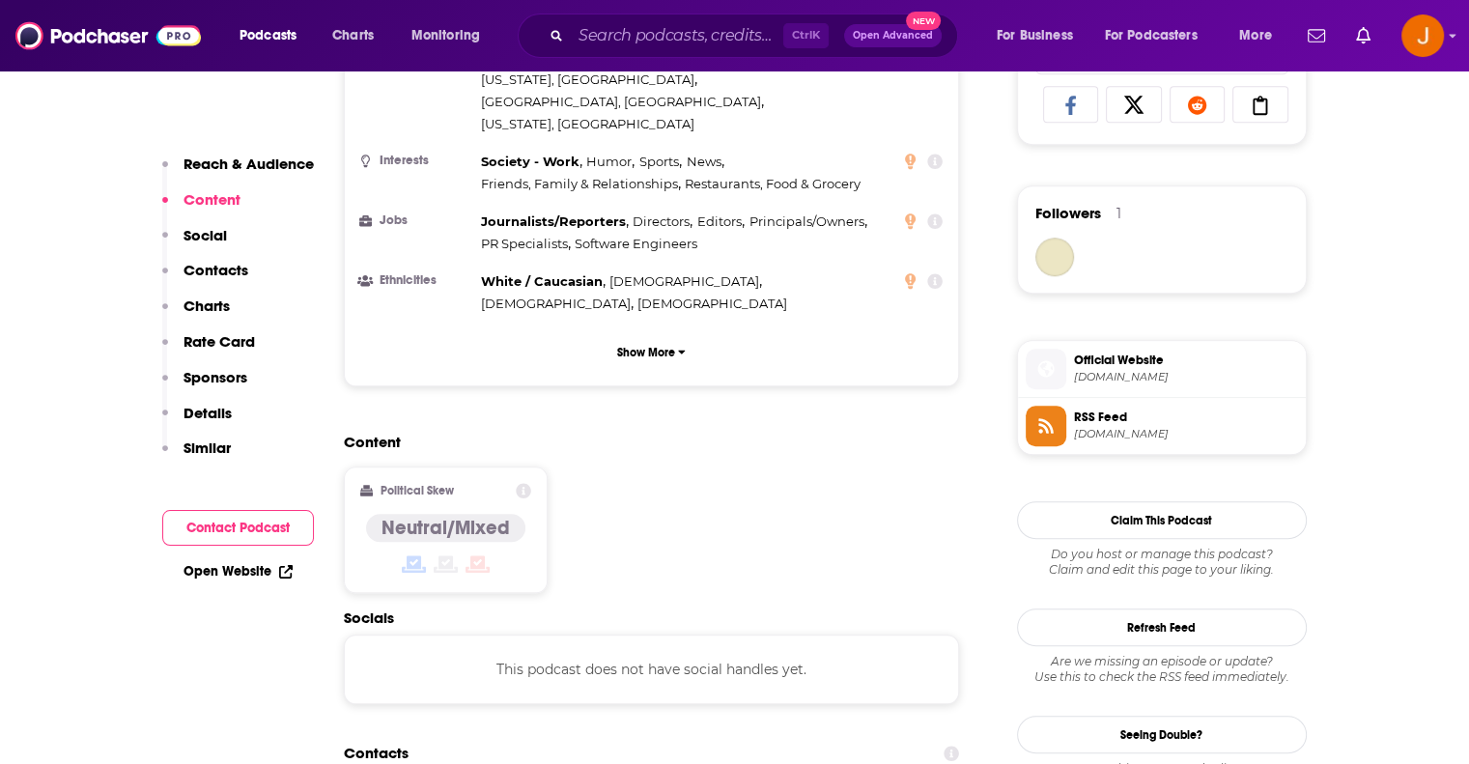
scroll to position [1480, 0]
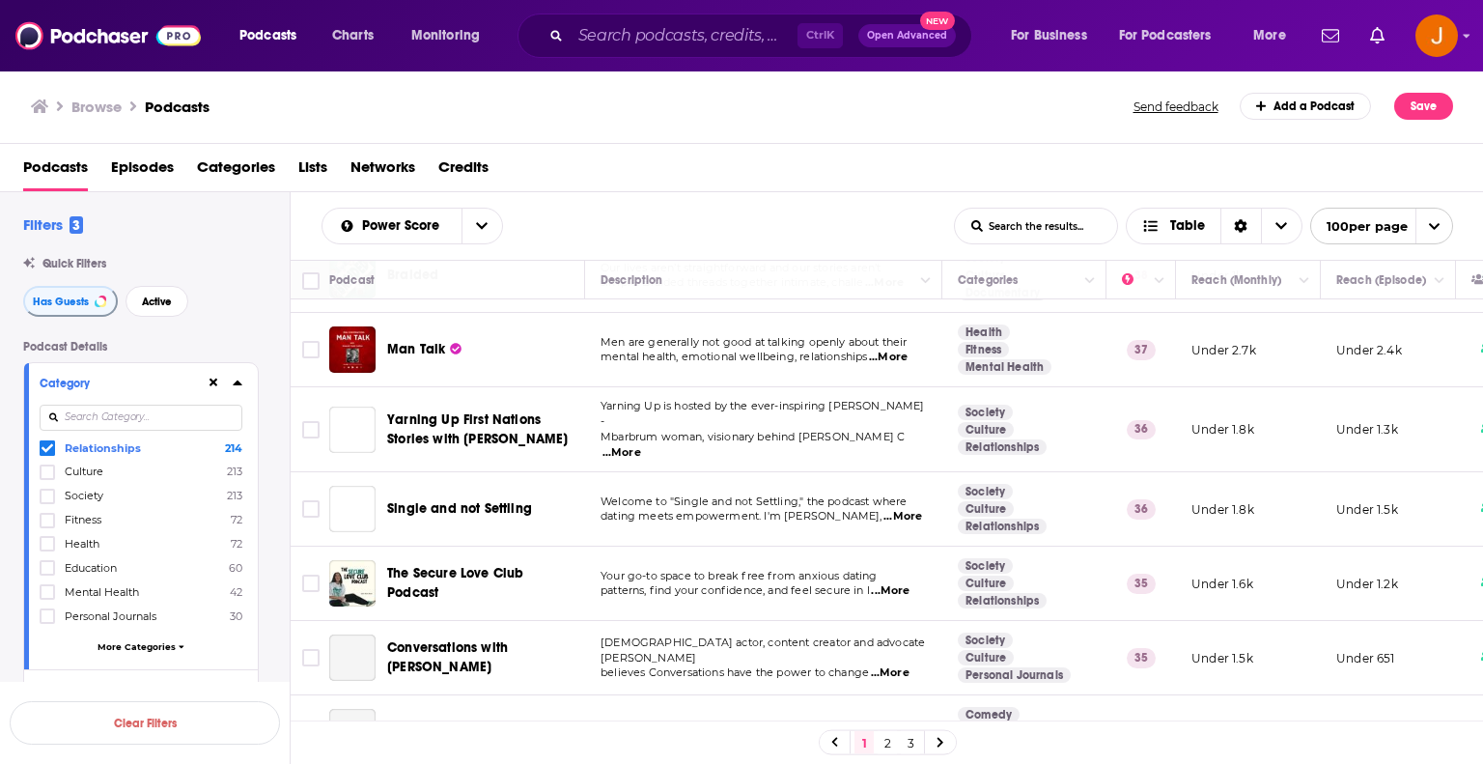
scroll to position [3218, 0]
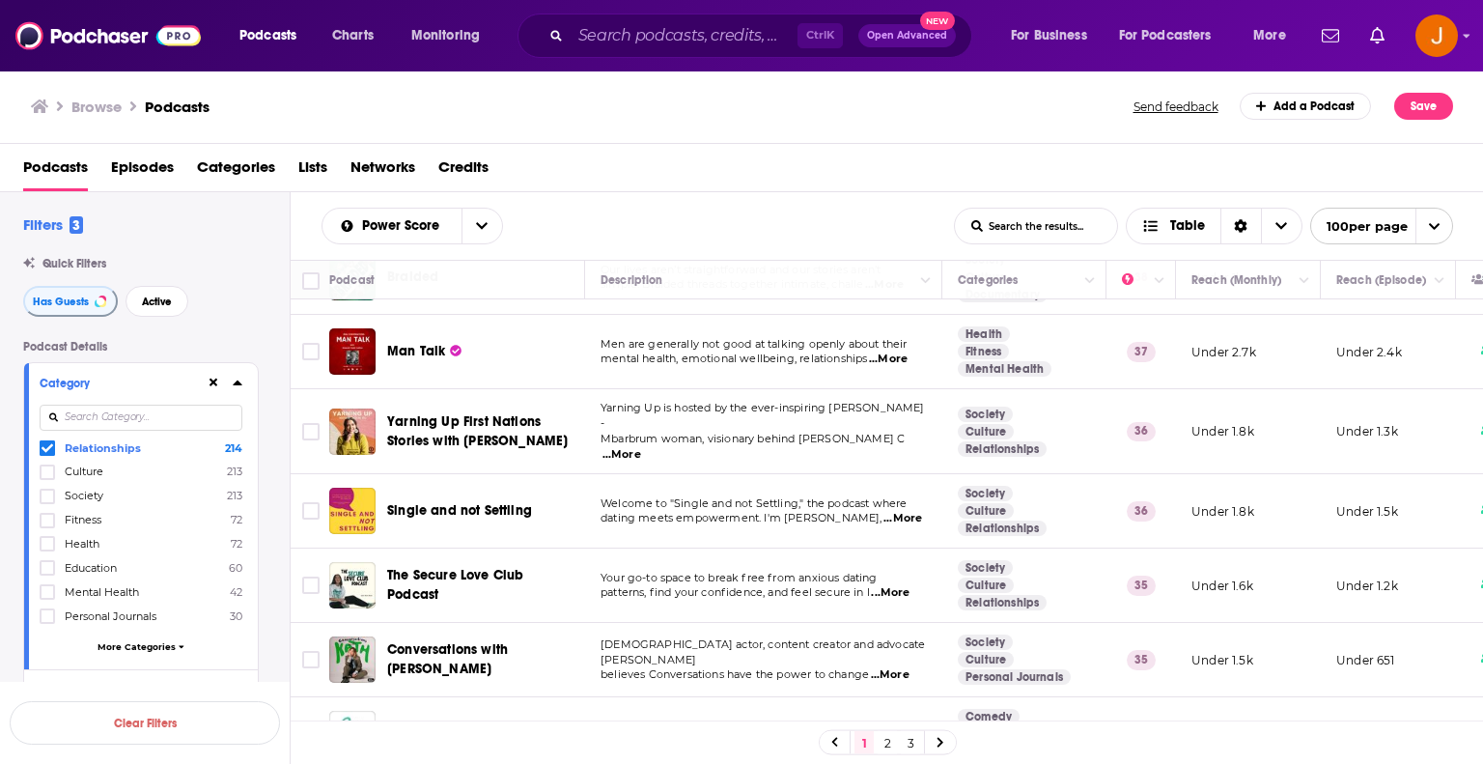
click at [888, 351] on span "...More" at bounding box center [888, 358] width 39 height 15
click at [784, 351] on span "mental health, emotional wellbeing, relationships" at bounding box center [734, 358] width 267 height 14
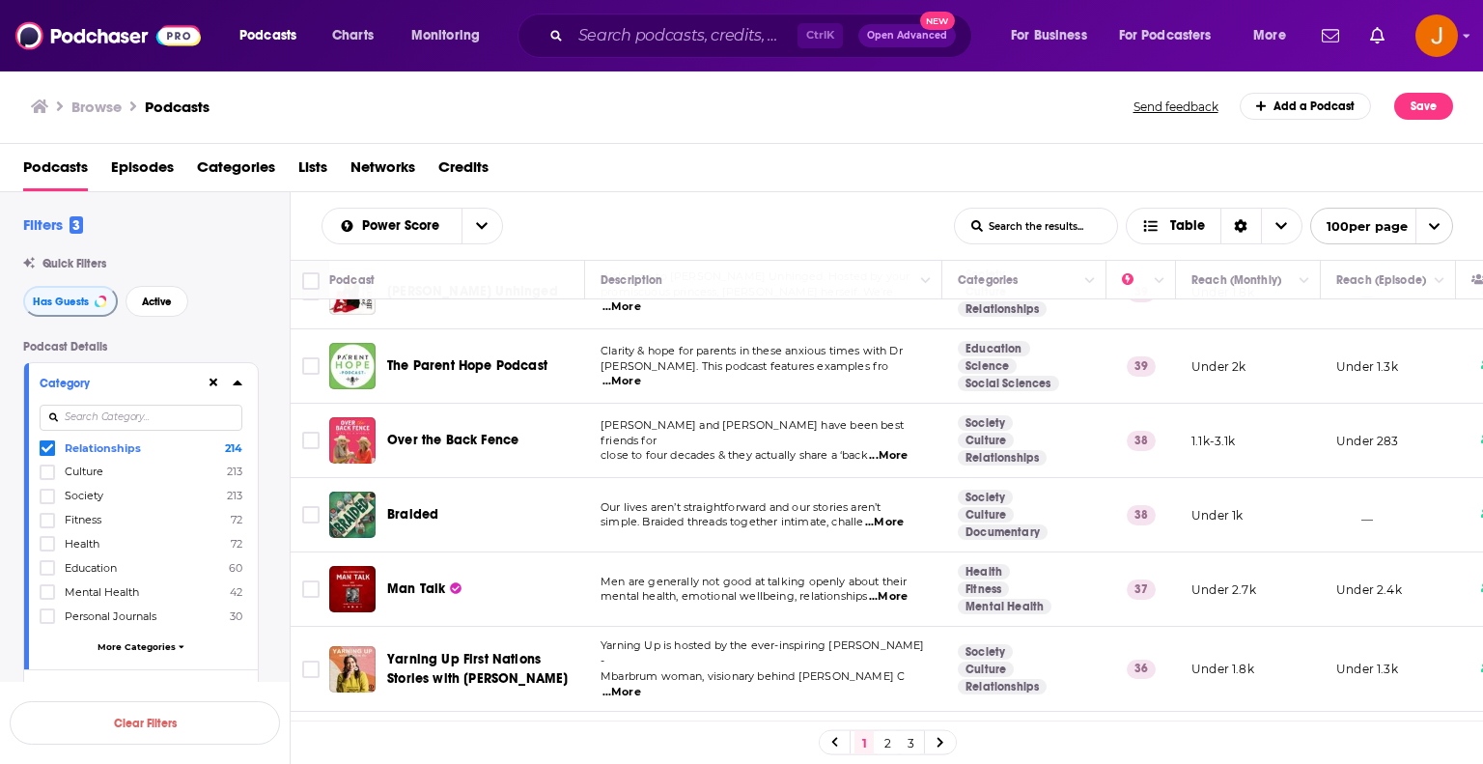
scroll to position [2961, 0]
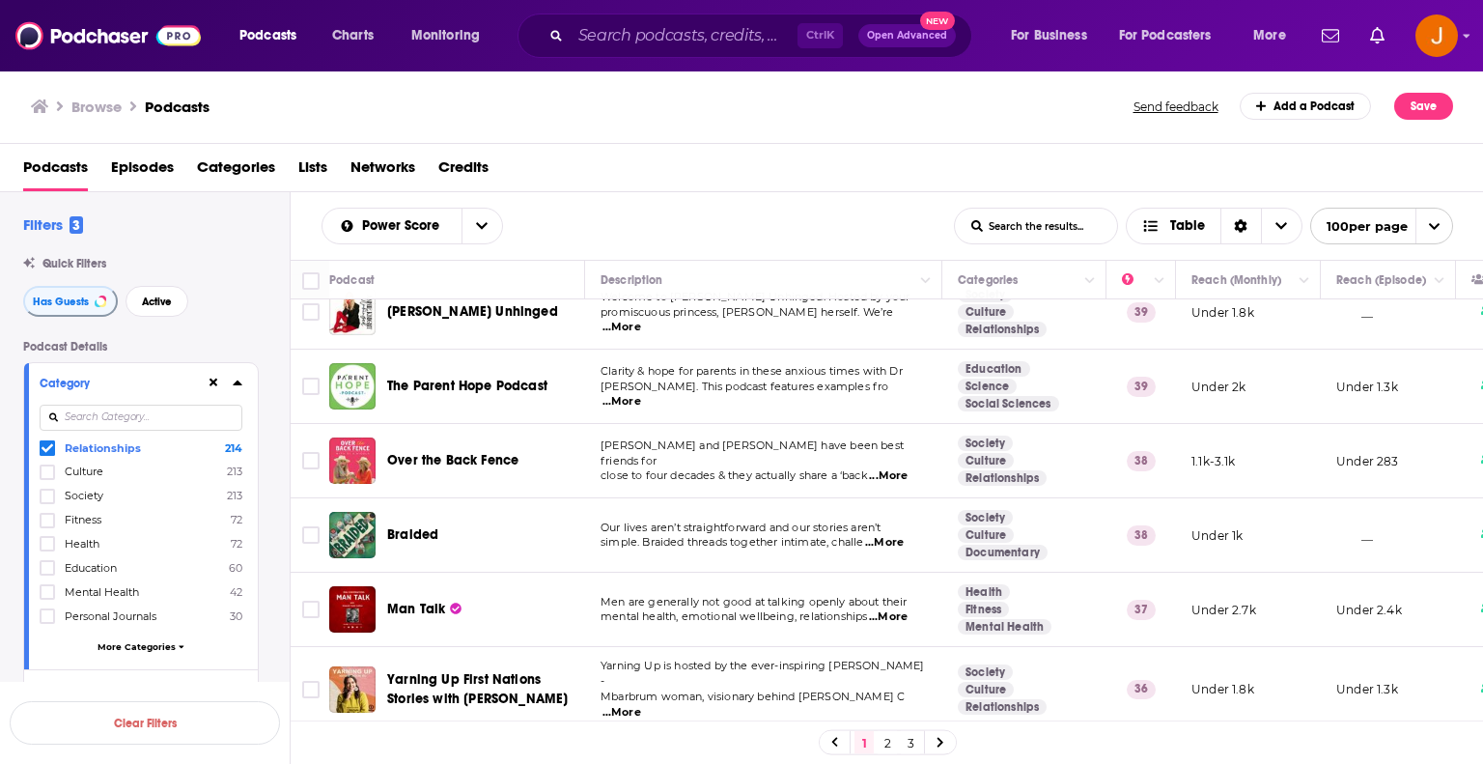
click at [891, 468] on span "...More" at bounding box center [888, 475] width 39 height 15
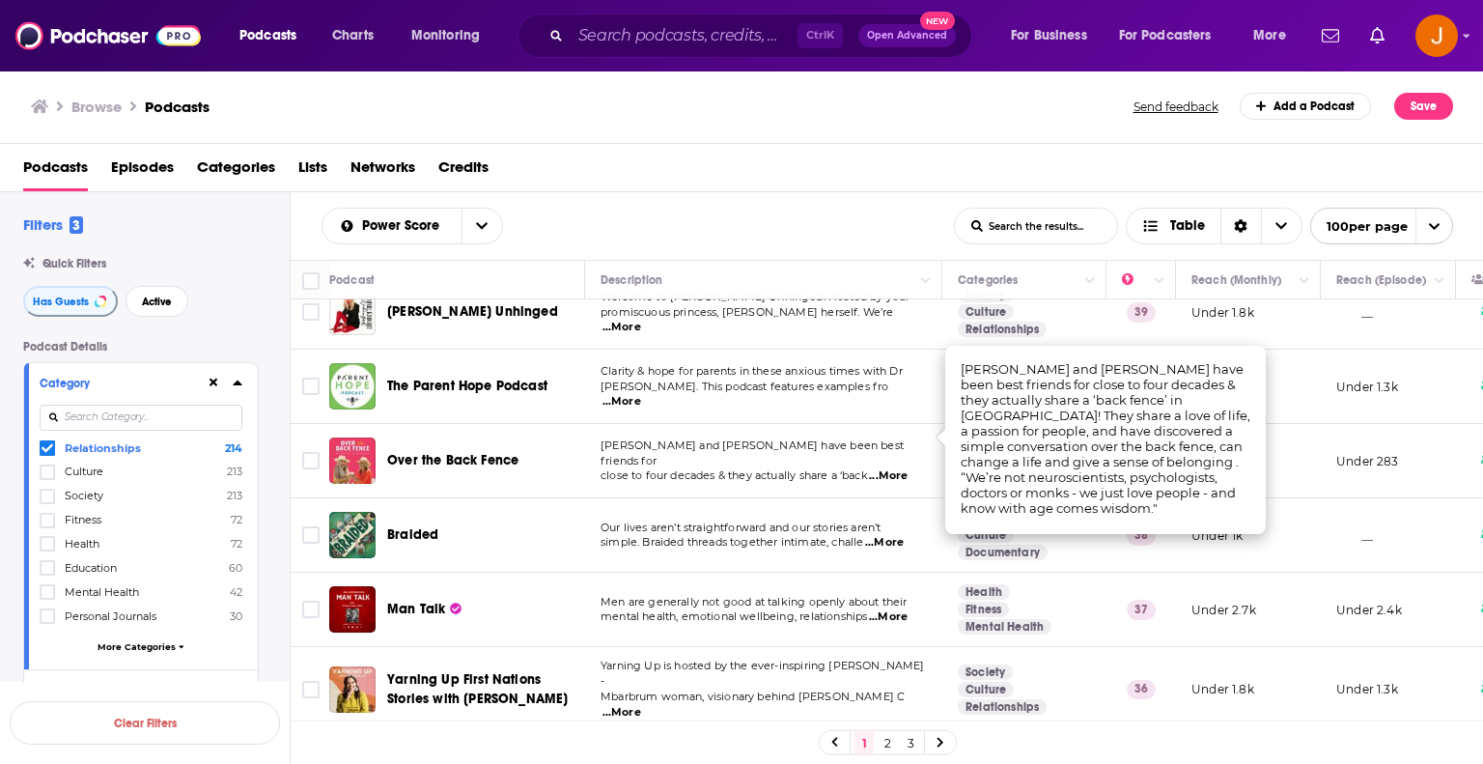
click at [559, 451] on div "Over the Back Fence" at bounding box center [487, 460] width 201 height 19
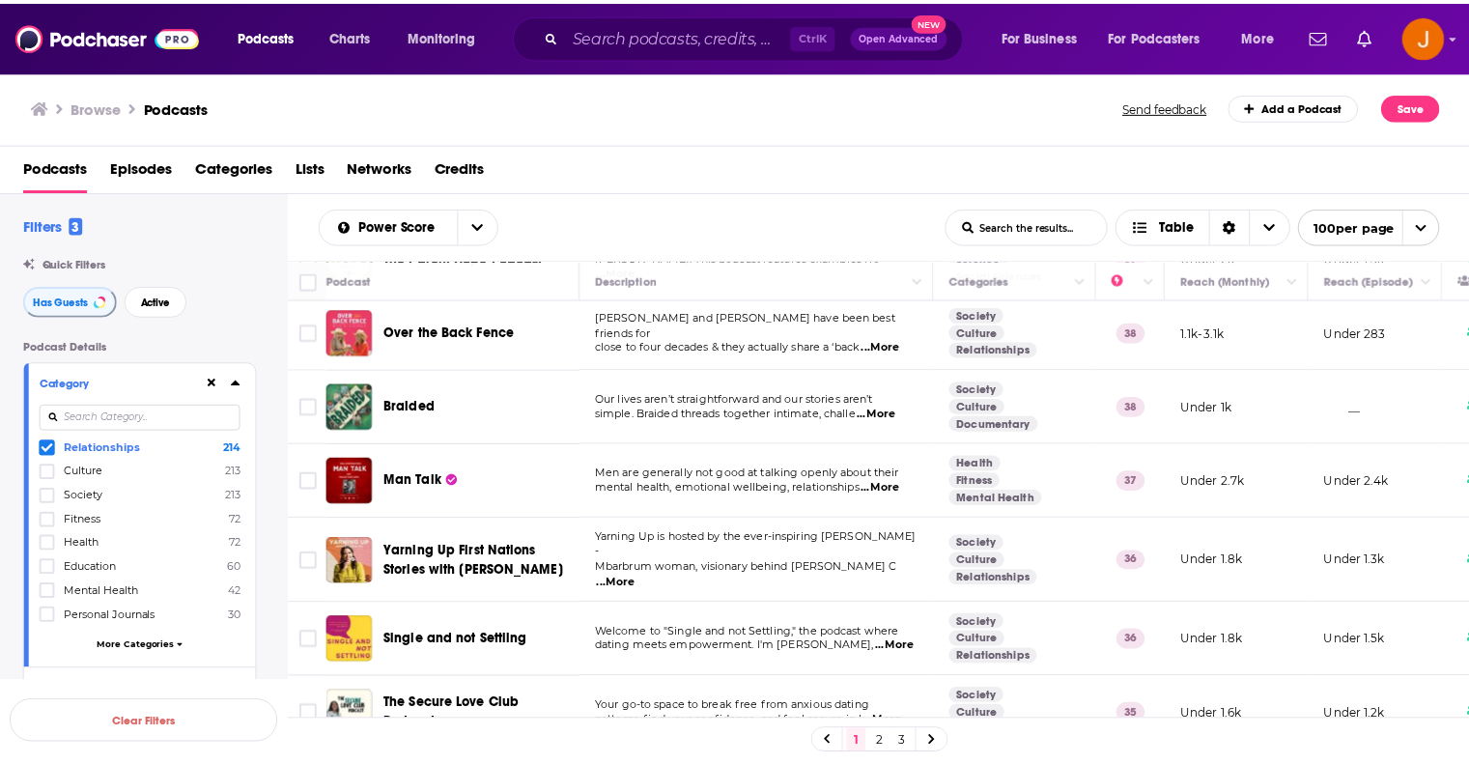
scroll to position [3154, 0]
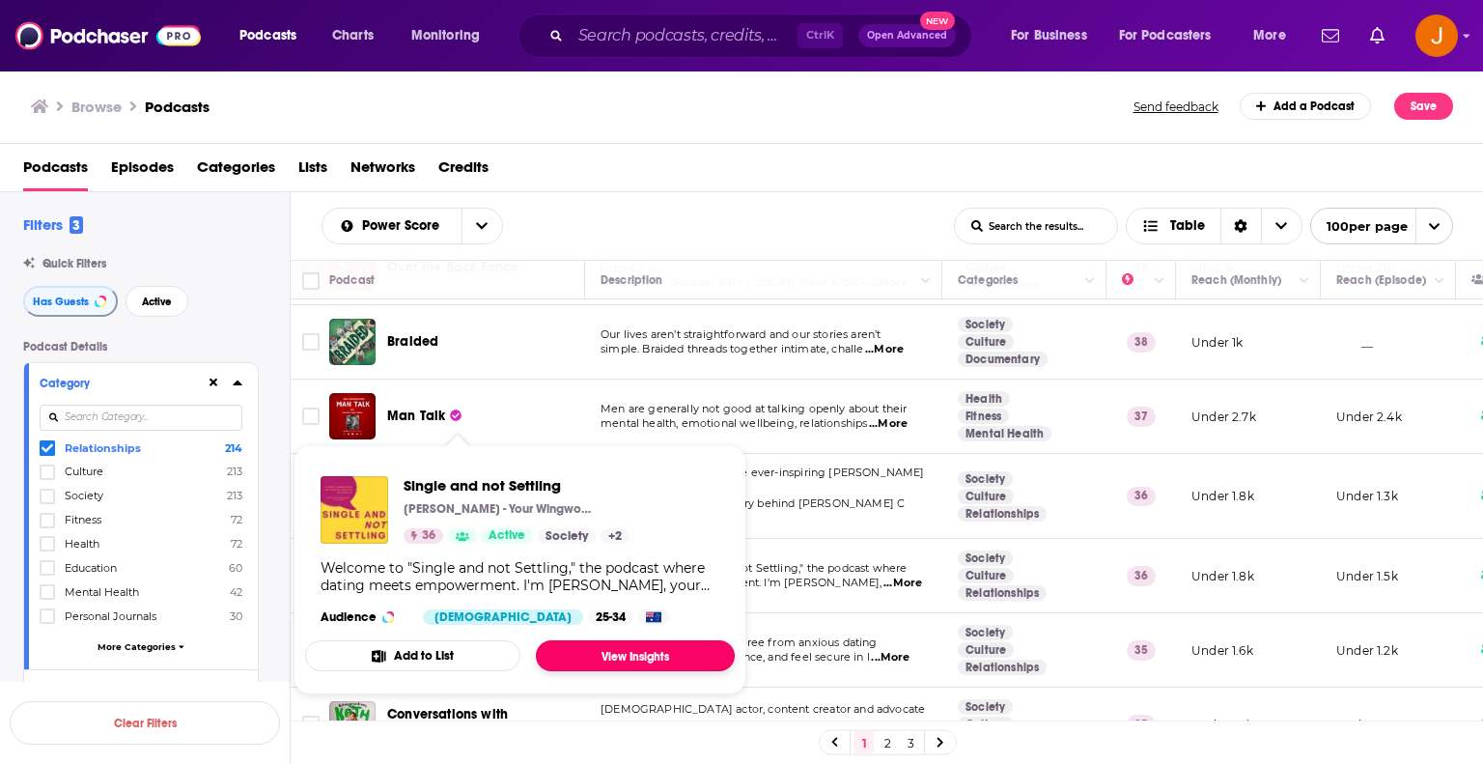
click at [648, 652] on link "View Insights" at bounding box center [635, 655] width 199 height 31
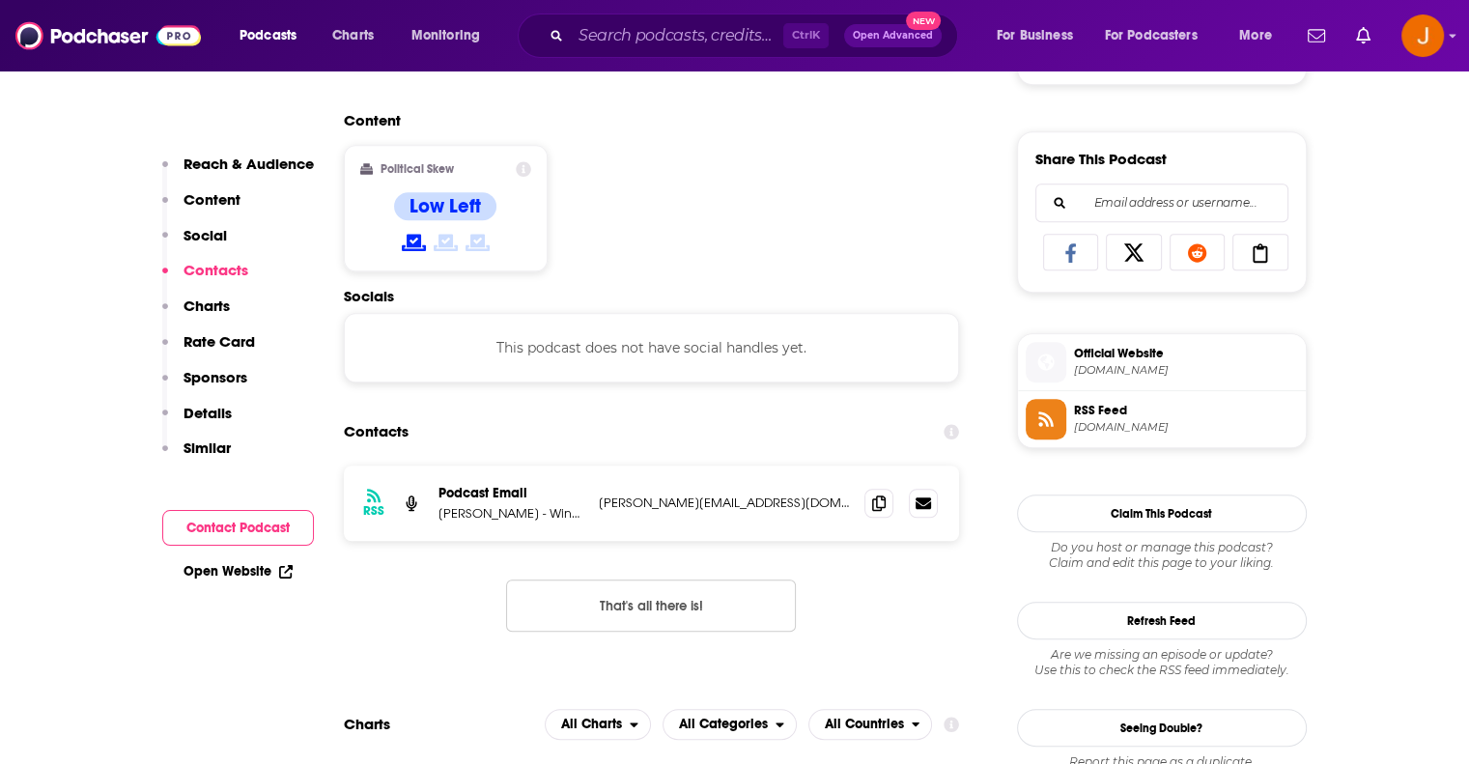
scroll to position [1416, 0]
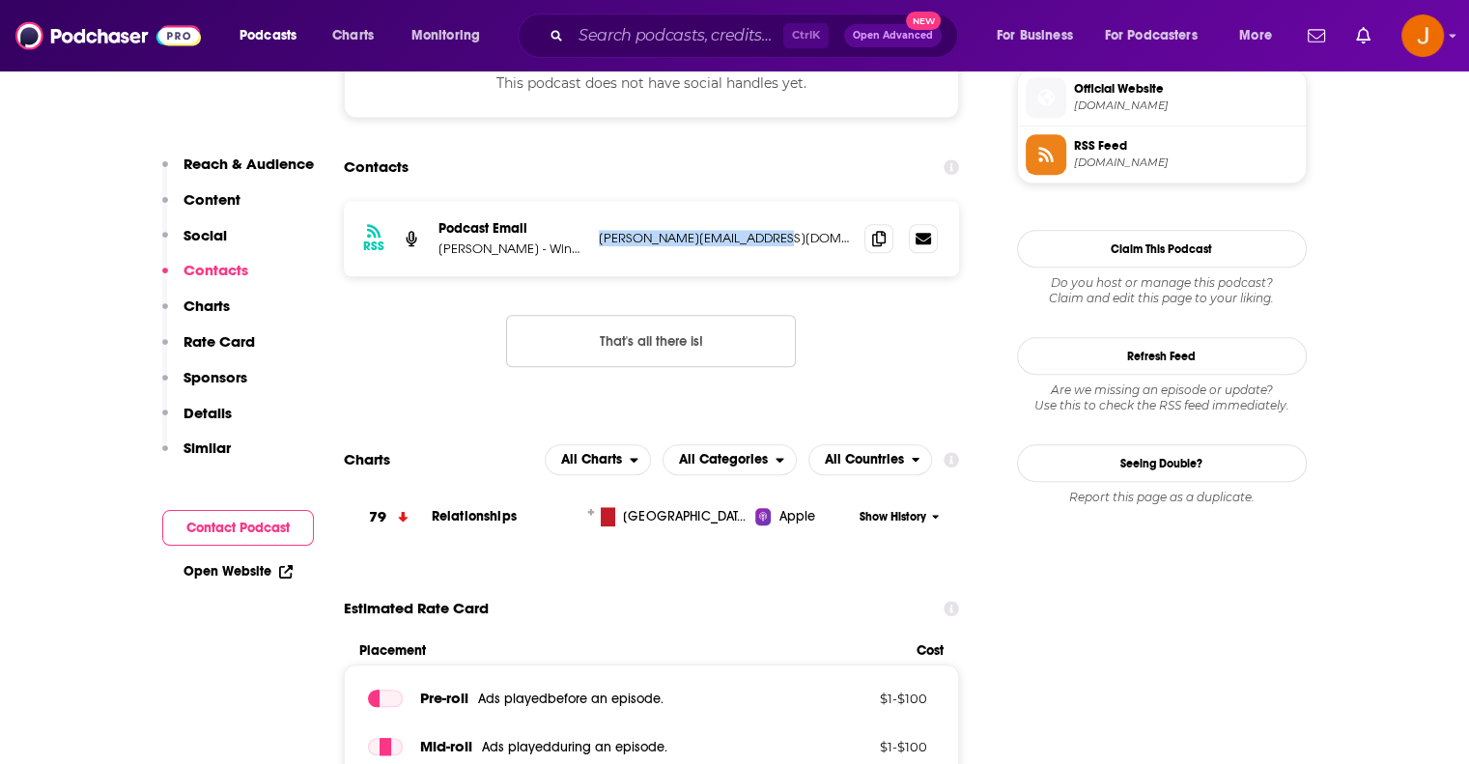
drag, startPoint x: 801, startPoint y: 241, endPoint x: 599, endPoint y: 237, distance: 202.8
click at [599, 237] on p "[PERSON_NAME][EMAIL_ADDRESS][DOMAIN_NAME]" at bounding box center [724, 238] width 251 height 16
copy p "[PERSON_NAME][EMAIL_ADDRESS][DOMAIN_NAME]"
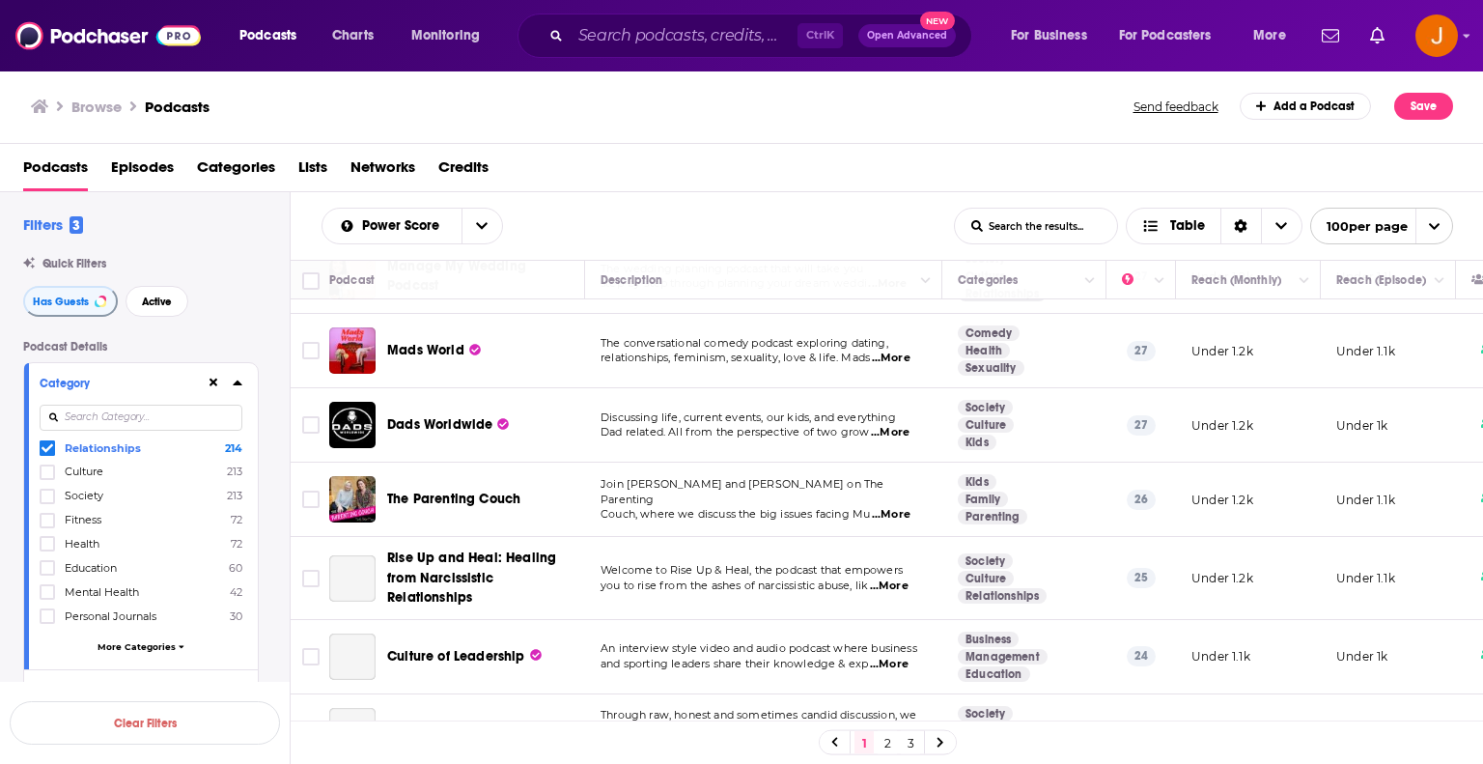
scroll to position [4956, 0]
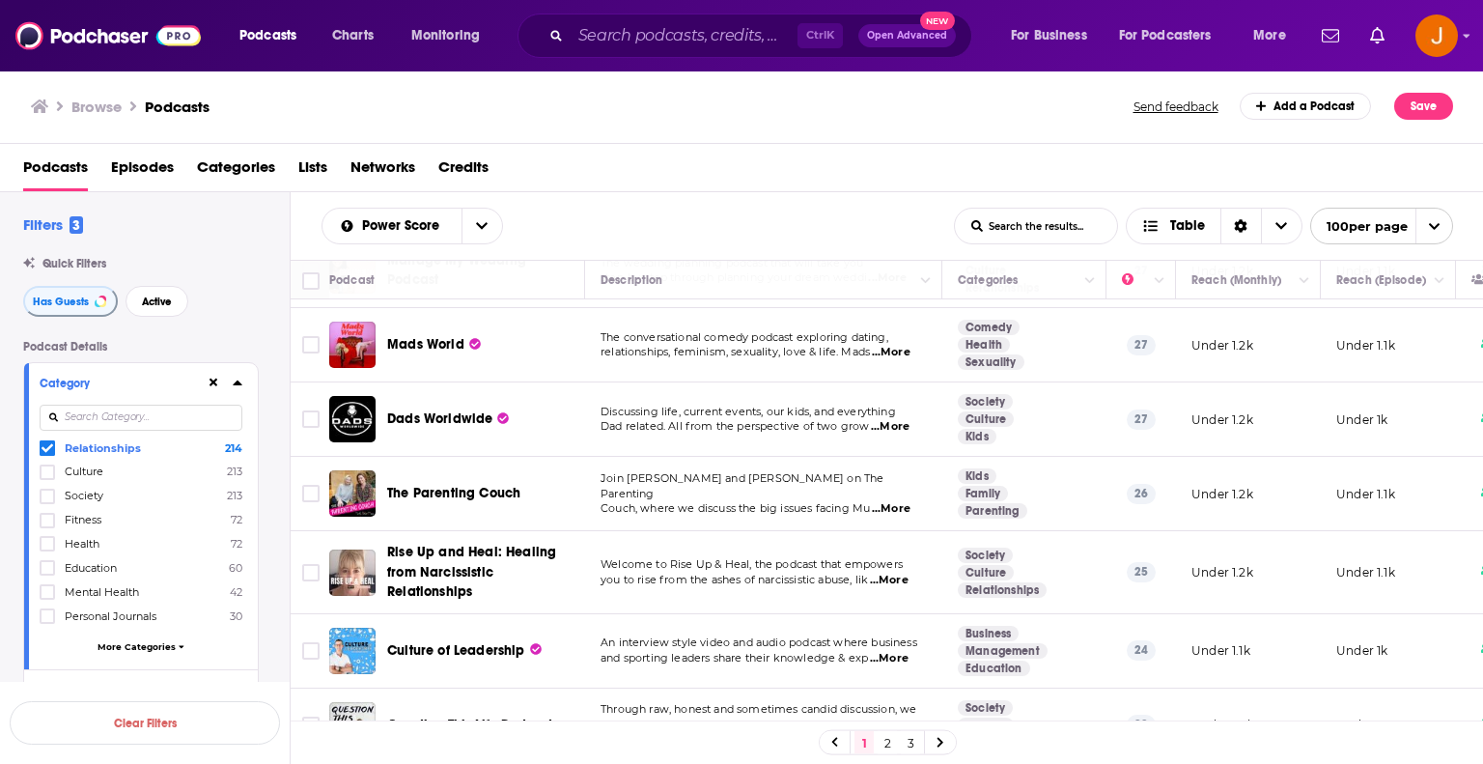
click at [737, 732] on span "...More" at bounding box center [717, 739] width 39 height 15
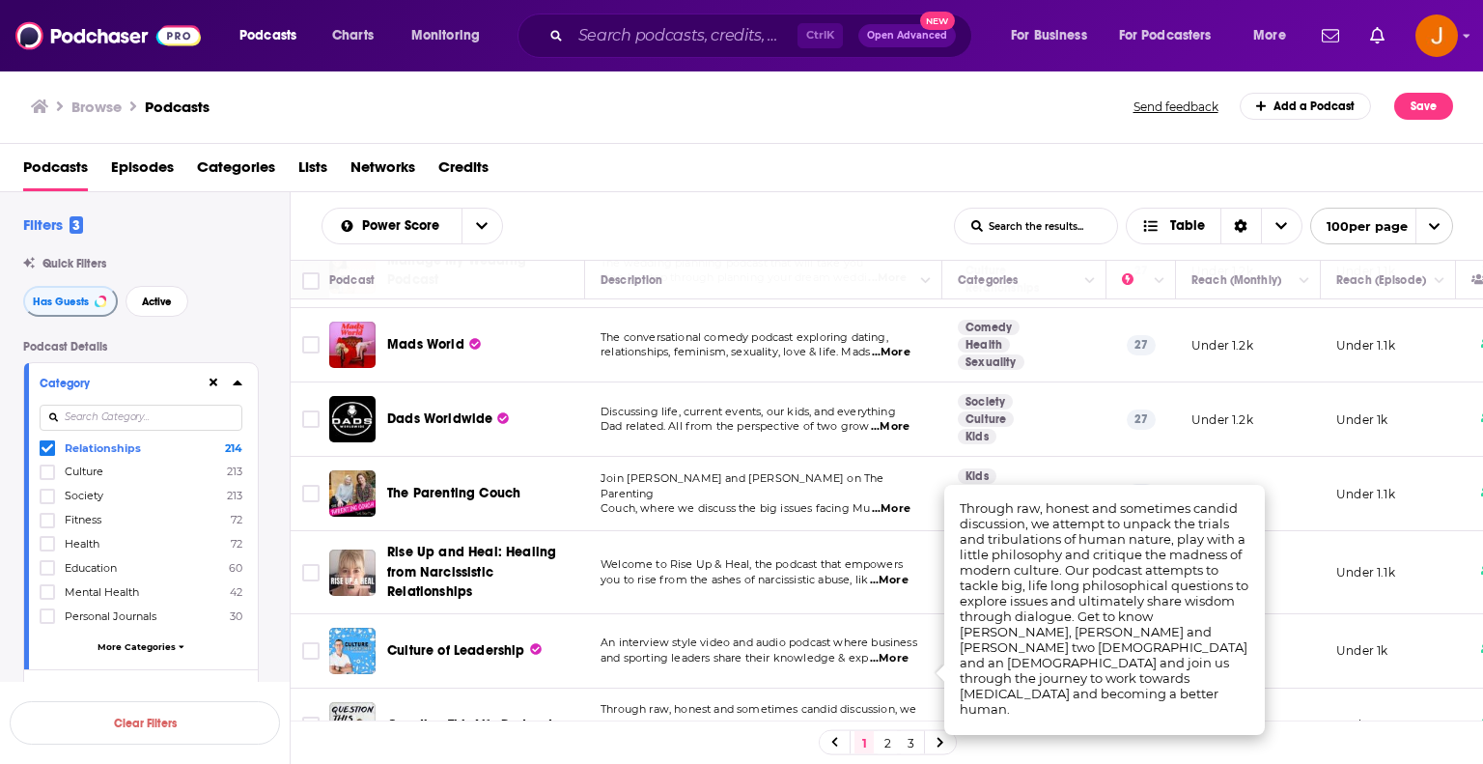
click at [722, 702] on span "Through raw, honest and sometimes candid discussion, we" at bounding box center [759, 709] width 316 height 14
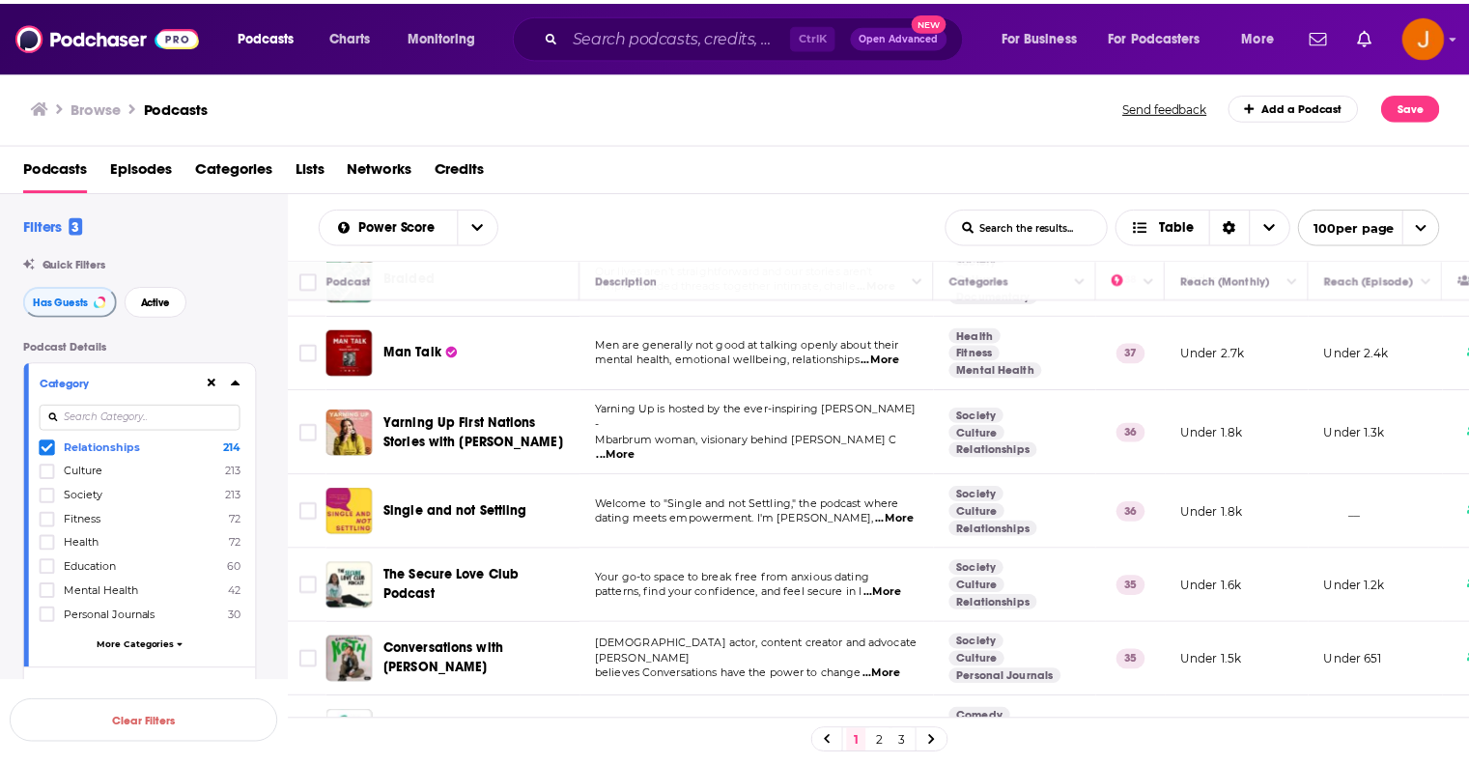
scroll to position [3154, 0]
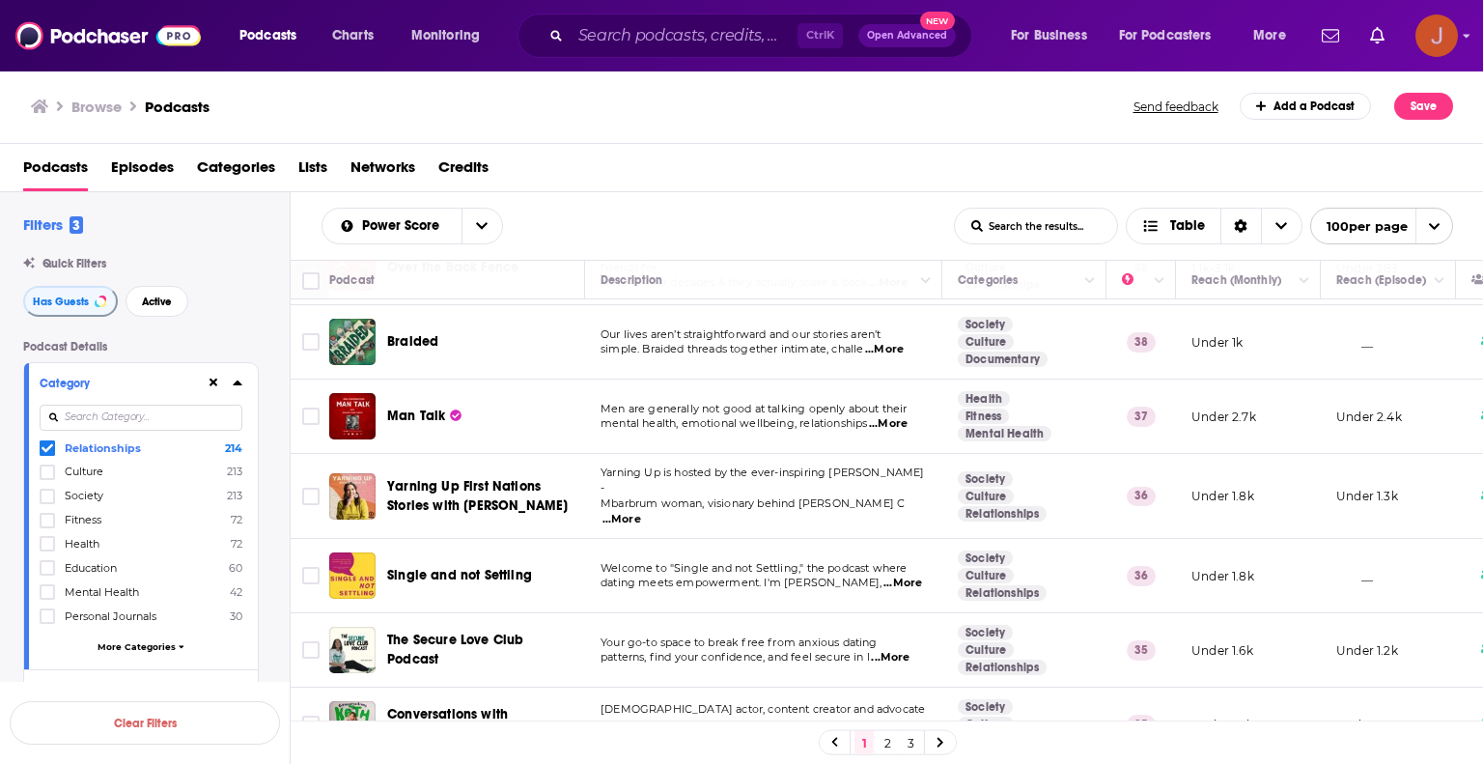
click at [1464, 31] on icon "Show profile menu" at bounding box center [1467, 36] width 8 height 12
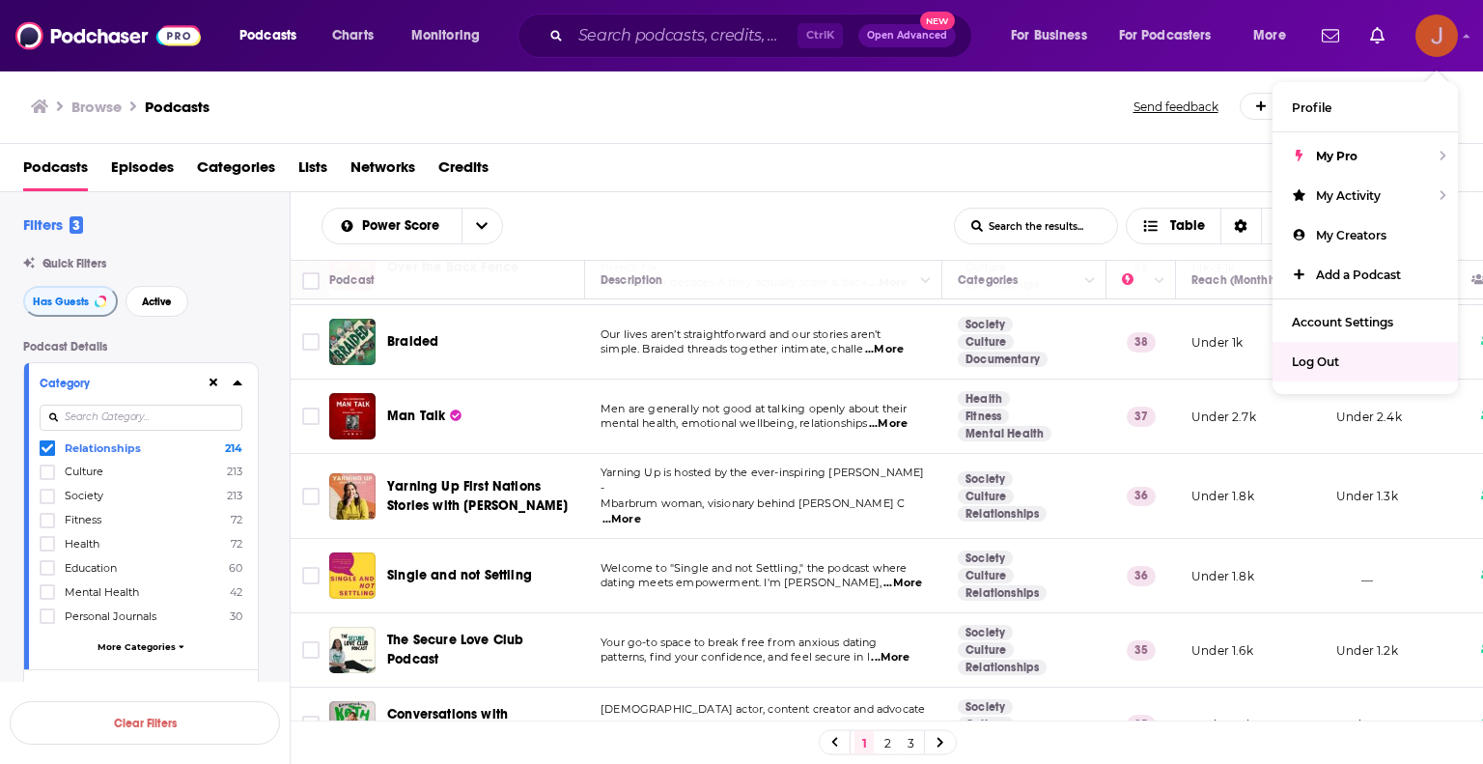
click at [1329, 358] on span "Log Out" at bounding box center [1315, 361] width 47 height 14
